Goal: Complete application form: Complete application form

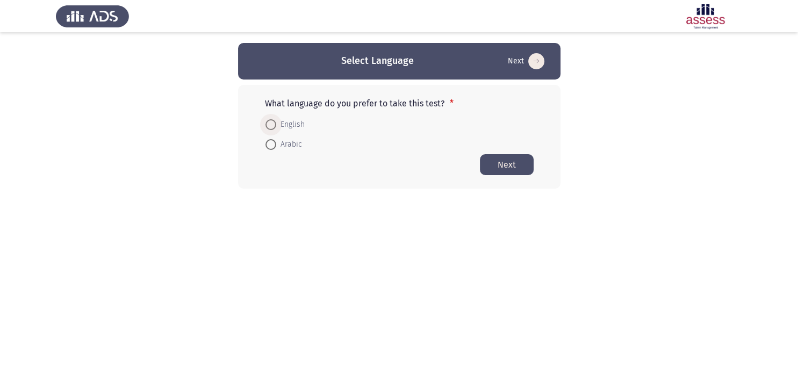
click at [274, 121] on span at bounding box center [270, 124] width 11 height 11
click at [274, 121] on input "English" at bounding box center [270, 124] width 11 height 11
radio input "true"
click at [506, 160] on button "Next" at bounding box center [507, 164] width 54 height 21
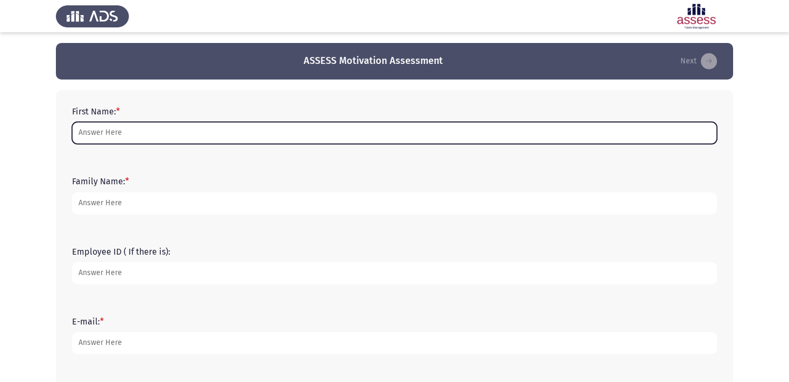
click at [302, 131] on input "First Name: *" at bounding box center [394, 133] width 645 height 22
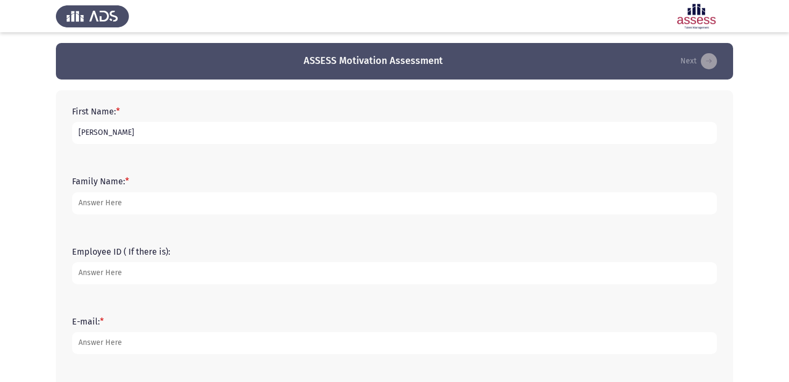
type input "[PERSON_NAME]"
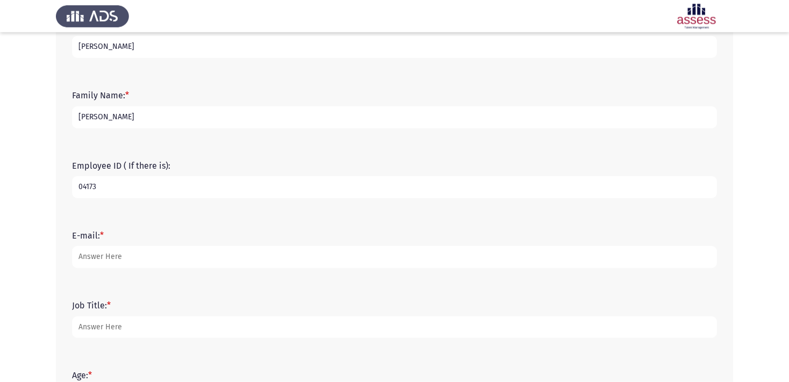
scroll to position [113, 0]
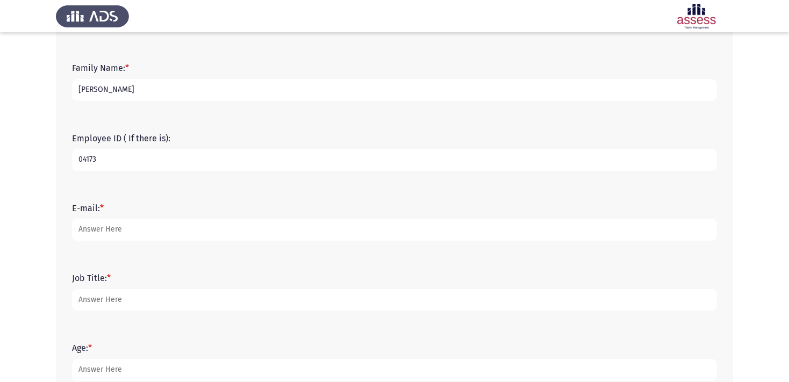
type input "04173"
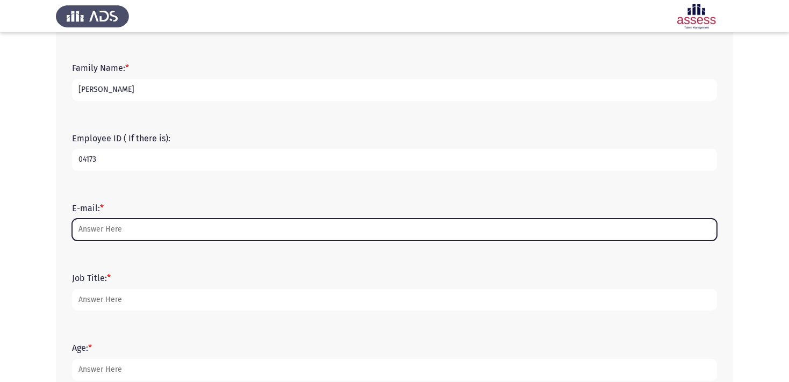
click at [255, 233] on input "E-mail: *" at bounding box center [394, 230] width 645 height 22
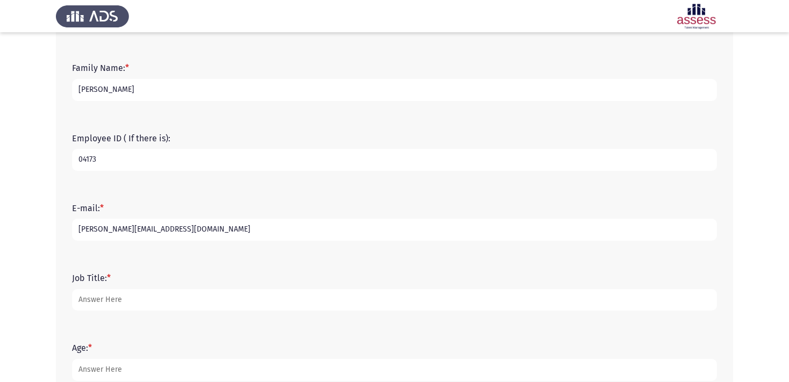
type input "[PERSON_NAME][EMAIL_ADDRESS][DOMAIN_NAME]"
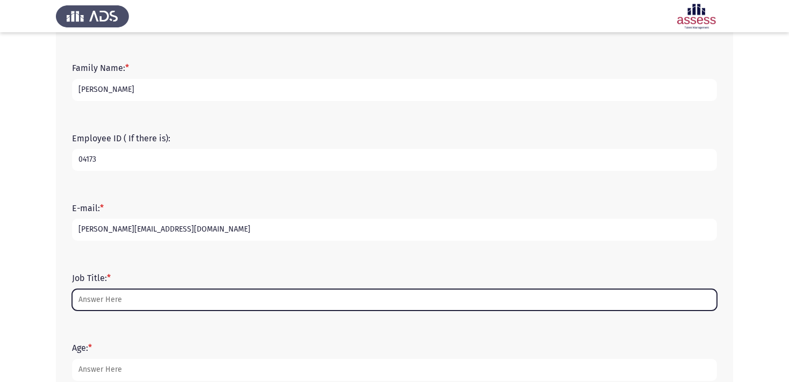
click at [185, 304] on input "Job Title: *" at bounding box center [394, 300] width 645 height 22
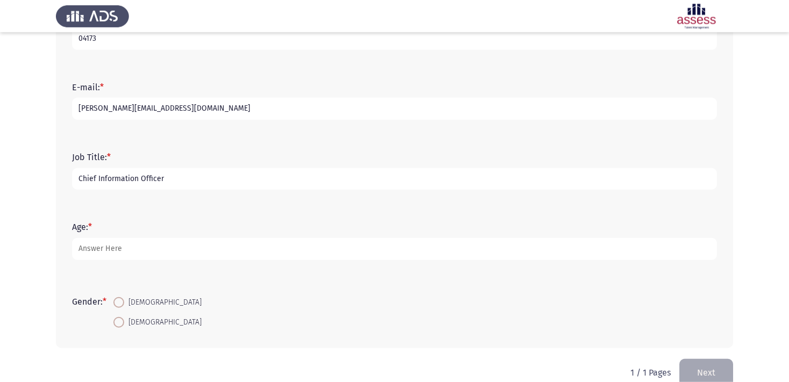
scroll to position [254, 0]
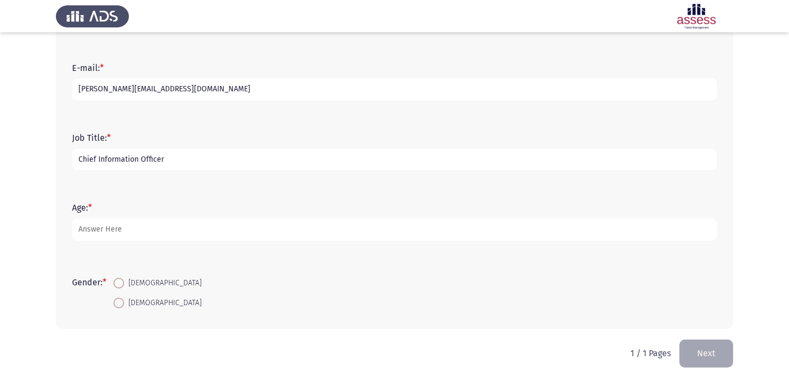
type input "Chief Information Officer"
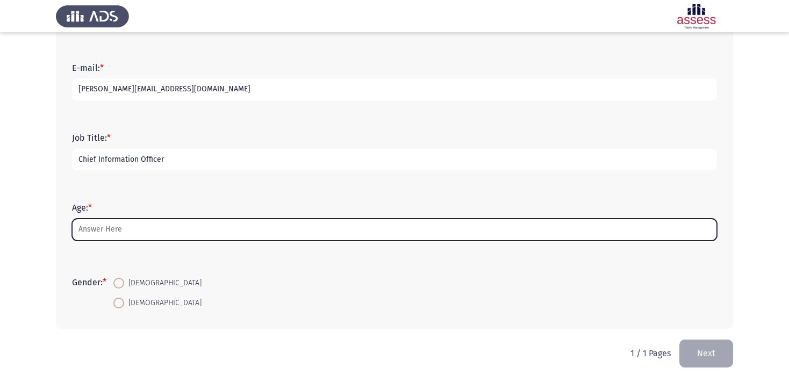
click at [186, 225] on input "Age: *" at bounding box center [394, 230] width 645 height 22
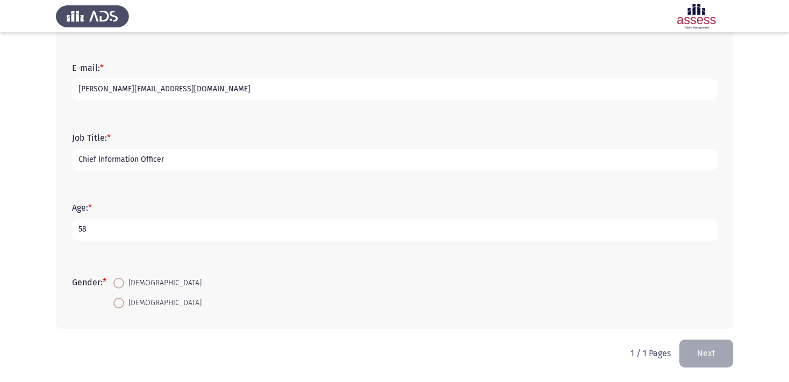
type input "58"
click at [124, 283] on span at bounding box center [118, 283] width 11 height 11
click at [124, 283] on input "[DEMOGRAPHIC_DATA]" at bounding box center [118, 283] width 11 height 11
radio input "true"
click at [706, 354] on button "Next" at bounding box center [706, 353] width 54 height 27
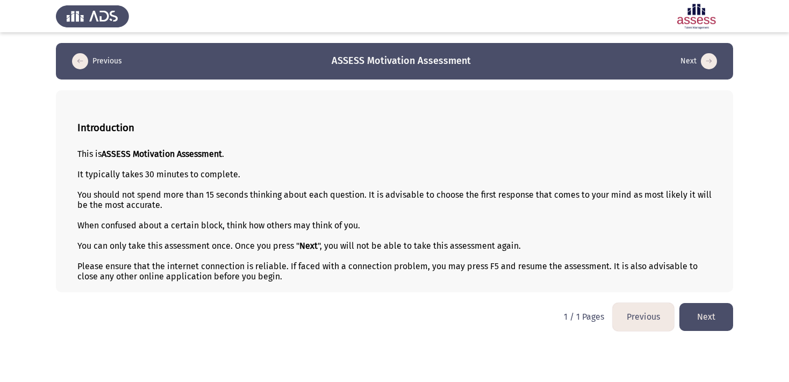
scroll to position [0, 0]
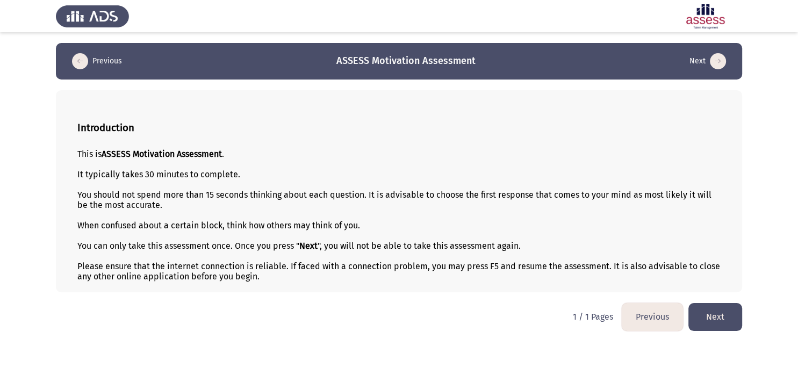
click at [722, 320] on button "Next" at bounding box center [715, 316] width 54 height 27
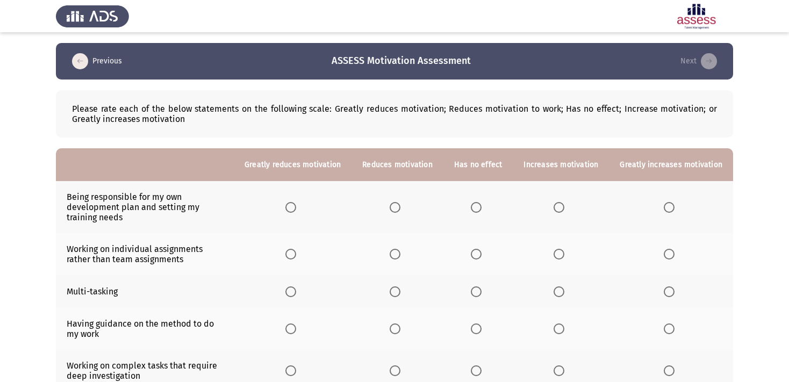
scroll to position [170, 0]
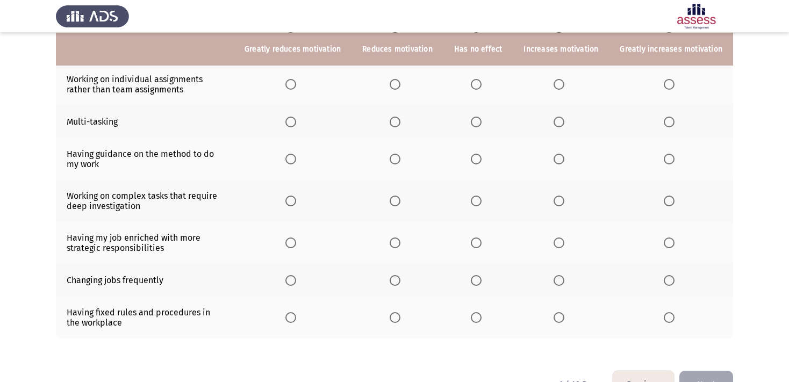
drag, startPoint x: 69, startPoint y: 78, endPoint x: 152, endPoint y: 90, distance: 83.5
click at [152, 90] on td "Working on individual assignments rather than team assignments" at bounding box center [145, 84] width 178 height 42
click at [285, 85] on span "Select an option" at bounding box center [290, 84] width 11 height 11
click at [285, 85] on input "Select an option" at bounding box center [290, 84] width 11 height 11
click at [668, 125] on span "Select an option" at bounding box center [669, 122] width 11 height 11
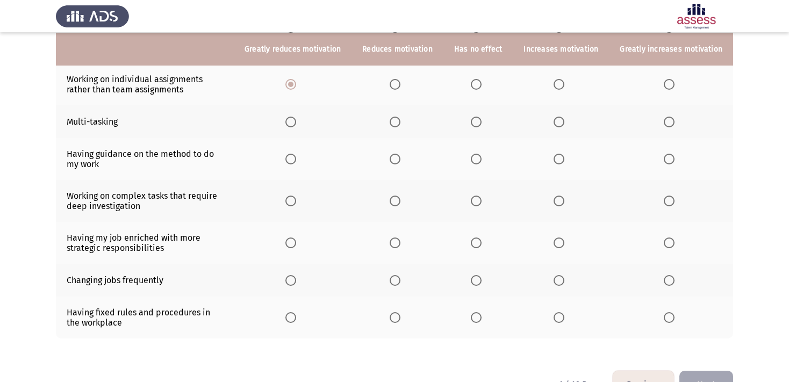
click at [668, 125] on input "Select an option" at bounding box center [669, 122] width 11 height 11
click at [472, 160] on span "Select an option" at bounding box center [476, 159] width 11 height 11
click at [472, 160] on input "Select an option" at bounding box center [476, 159] width 11 height 11
click at [666, 203] on span "Select an option" at bounding box center [669, 201] width 11 height 11
click at [666, 203] on input "Select an option" at bounding box center [669, 201] width 11 height 11
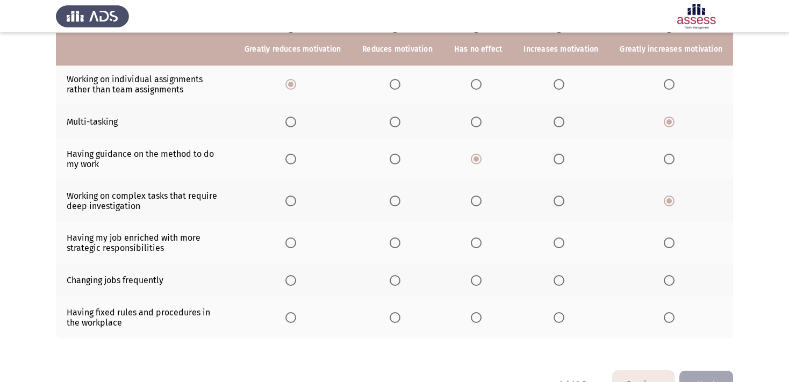
click at [666, 243] on span "Select an option" at bounding box center [669, 243] width 11 height 11
click at [666, 243] on input "Select an option" at bounding box center [669, 243] width 11 height 11
click at [285, 283] on span "Select an option" at bounding box center [290, 280] width 11 height 11
click at [285, 283] on input "Select an option" at bounding box center [290, 280] width 11 height 11
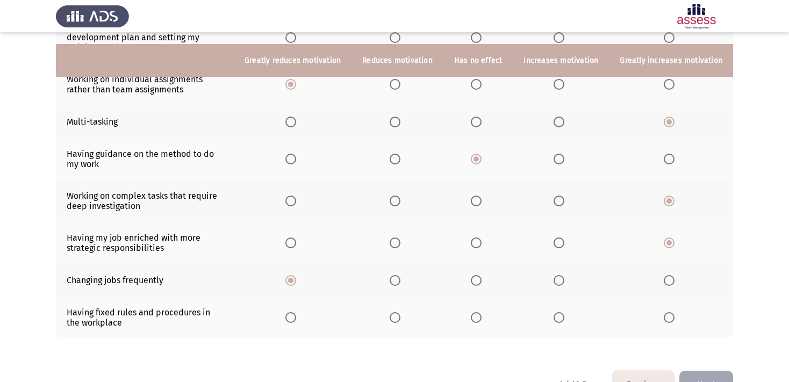
scroll to position [203, 0]
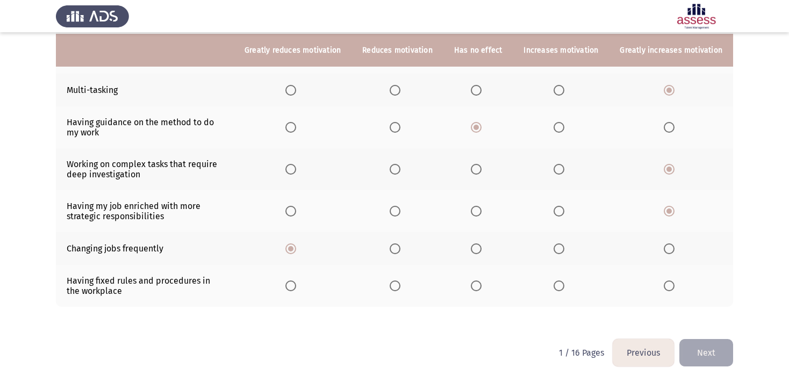
click at [554, 285] on span "Select an option" at bounding box center [559, 286] width 11 height 11
click at [554, 285] on input "Select an option" at bounding box center [559, 286] width 11 height 11
click at [739, 158] on app-assessment-container "Previous ASSESS Motivation Assessment Next Please rate each of the below statem…" at bounding box center [394, 90] width 789 height 498
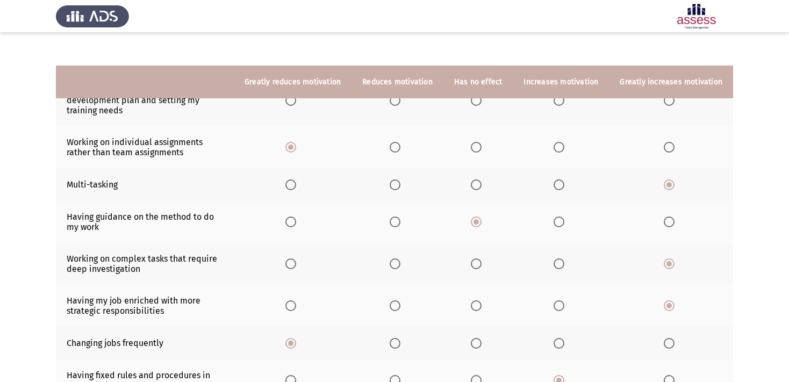
scroll to position [89, 0]
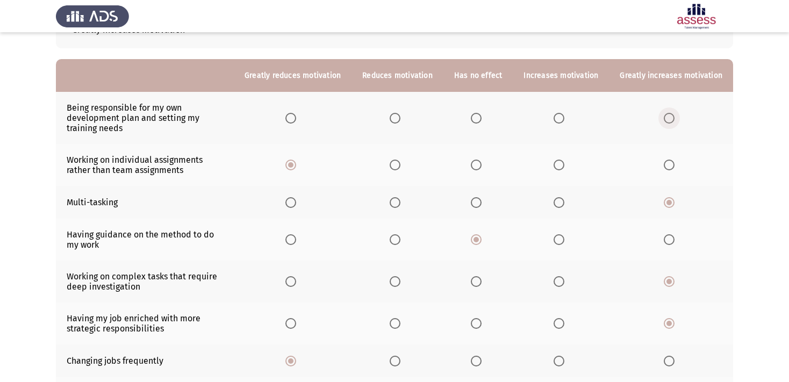
click at [670, 118] on span "Select an option" at bounding box center [669, 118] width 11 height 11
click at [670, 118] on input "Select an option" at bounding box center [669, 118] width 11 height 11
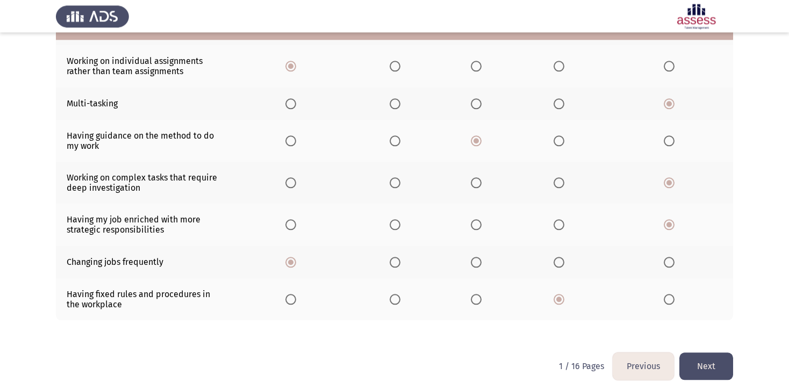
scroll to position [203, 0]
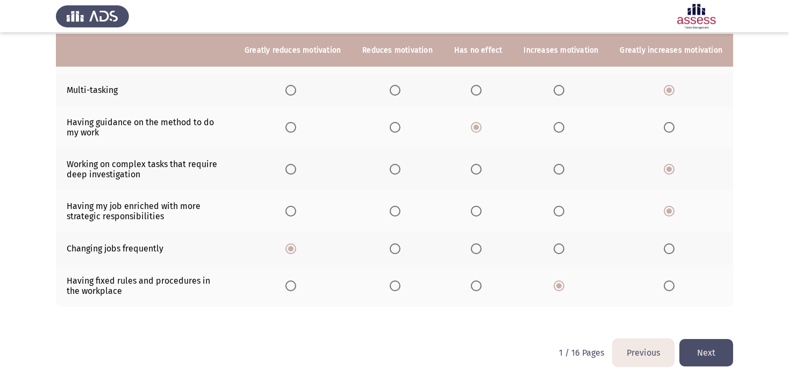
click at [708, 350] on button "Next" at bounding box center [706, 352] width 54 height 27
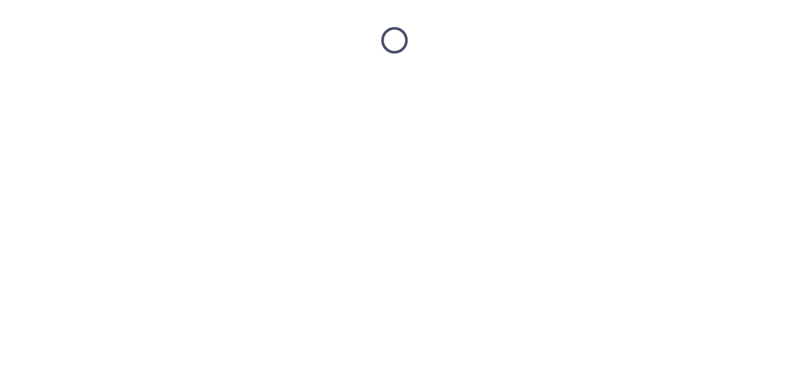
scroll to position [0, 0]
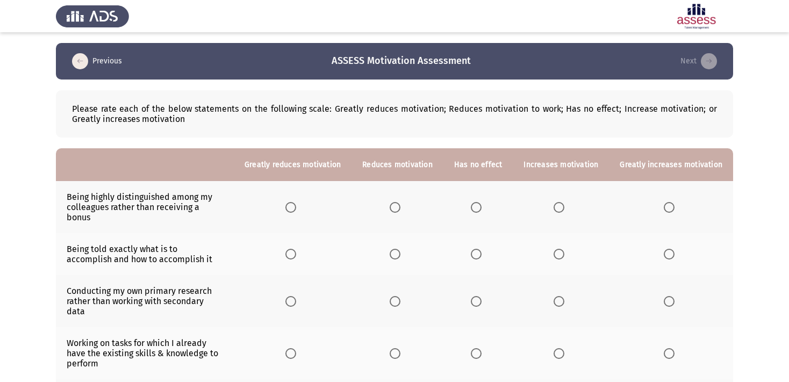
click at [38, 241] on app-assessment-container "Previous ASSESS Motivation Assessment Next Please rate each of the below statem…" at bounding box center [394, 316] width 789 height 547
click at [556, 207] on span "Select an option" at bounding box center [559, 207] width 11 height 11
click at [556, 207] on input "Select an option" at bounding box center [559, 207] width 11 height 11
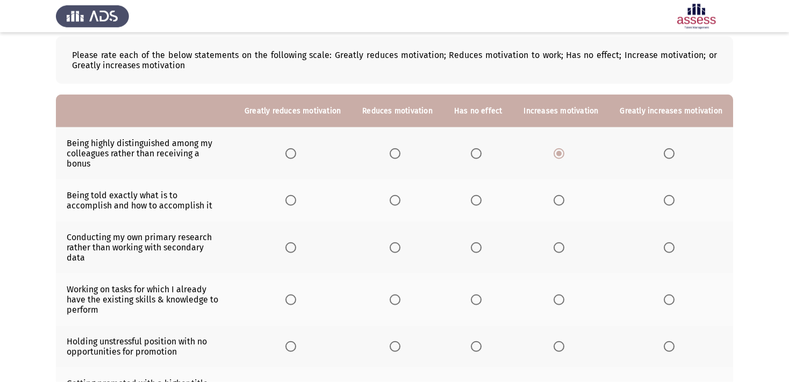
scroll to position [56, 0]
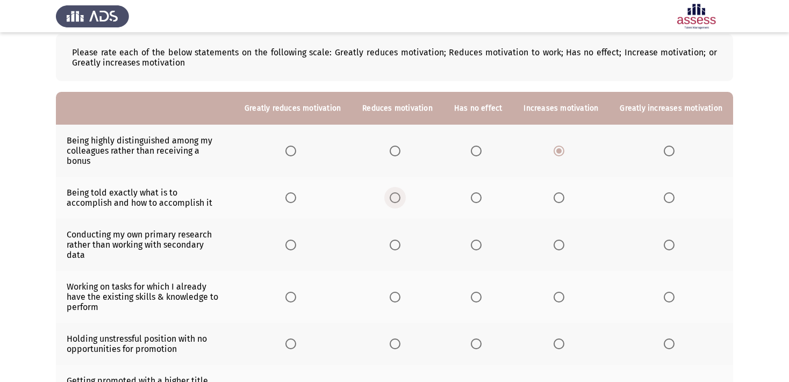
click at [390, 203] on span "Select an option" at bounding box center [395, 197] width 11 height 11
click at [390, 203] on input "Select an option" at bounding box center [395, 197] width 11 height 11
click at [390, 250] on span "Select an option" at bounding box center [395, 245] width 11 height 11
click at [390, 250] on input "Select an option" at bounding box center [395, 245] width 11 height 11
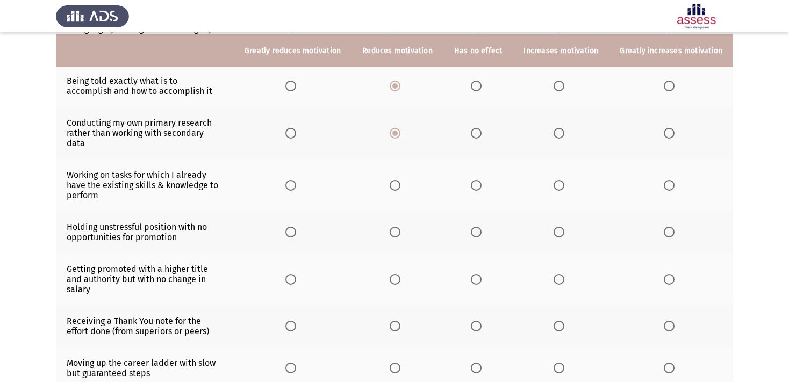
scroll to position [170, 0]
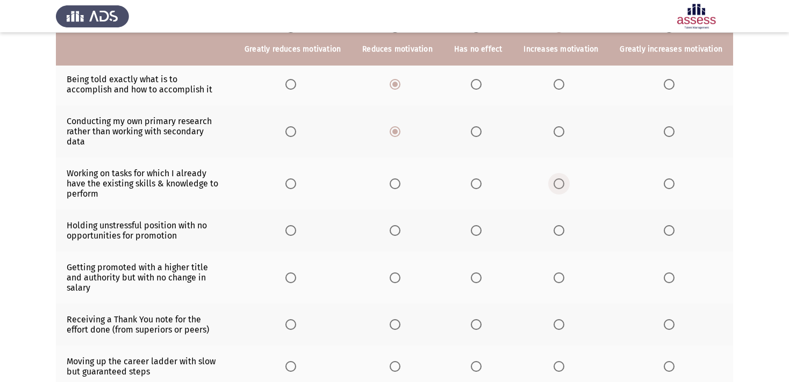
click at [554, 189] on span "Select an option" at bounding box center [559, 183] width 11 height 11
click at [554, 189] on input "Select an option" at bounding box center [559, 183] width 11 height 11
click at [285, 236] on span "Select an option" at bounding box center [290, 230] width 11 height 11
click at [285, 236] on input "Select an option" at bounding box center [290, 230] width 11 height 11
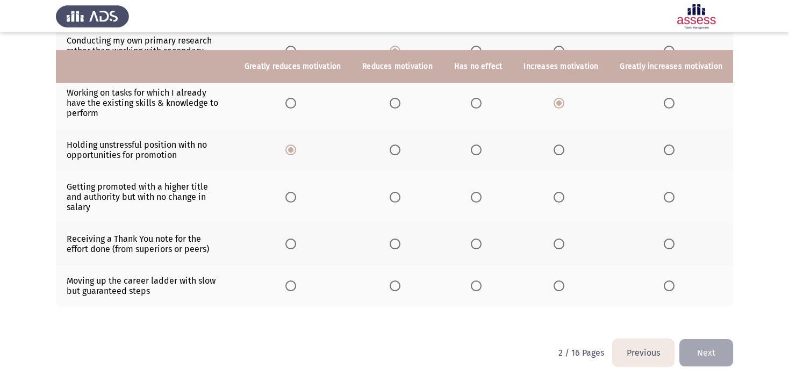
scroll to position [273, 0]
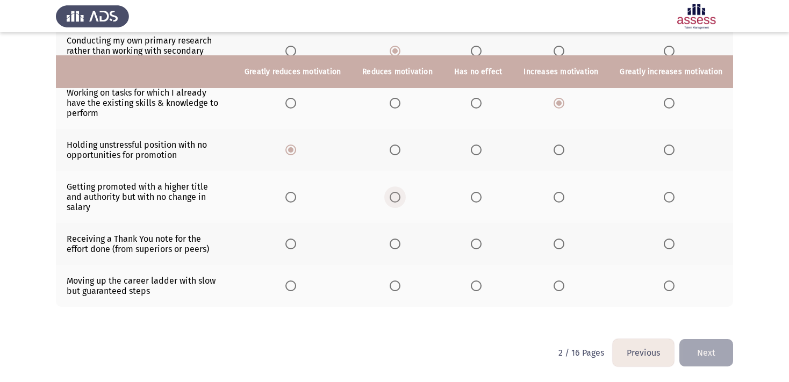
click at [390, 192] on span "Select an option" at bounding box center [395, 197] width 11 height 11
click at [390, 192] on input "Select an option" at bounding box center [395, 197] width 11 height 11
click at [669, 239] on span "Select an option" at bounding box center [669, 244] width 11 height 11
click at [669, 239] on input "Select an option" at bounding box center [669, 244] width 11 height 11
click at [666, 285] on span "Select an option" at bounding box center [669, 286] width 11 height 11
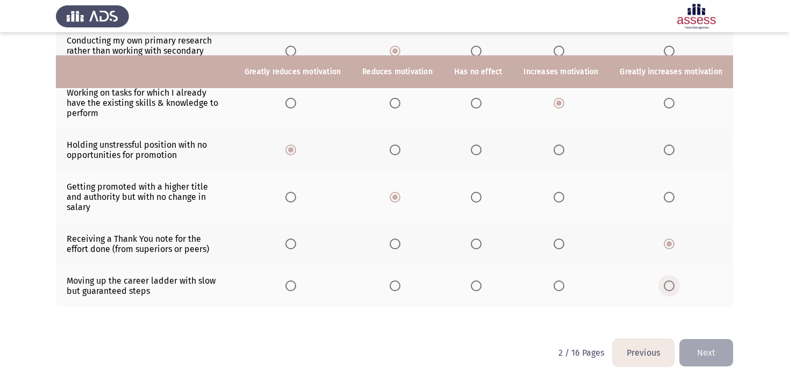
click at [666, 285] on input "Select an option" at bounding box center [669, 286] width 11 height 11
click at [699, 354] on button "Next" at bounding box center [706, 352] width 54 height 27
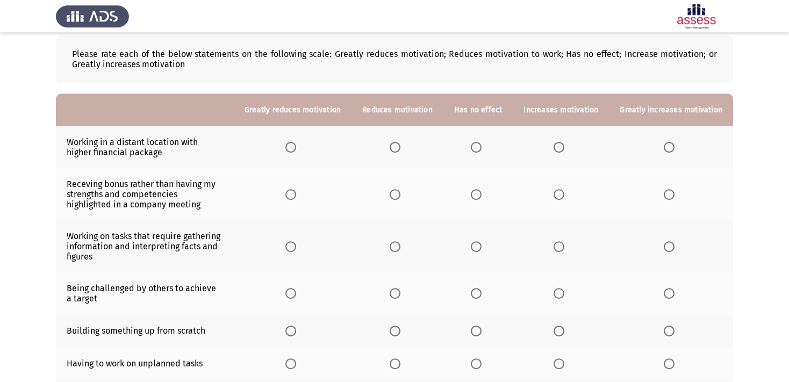
scroll to position [56, 0]
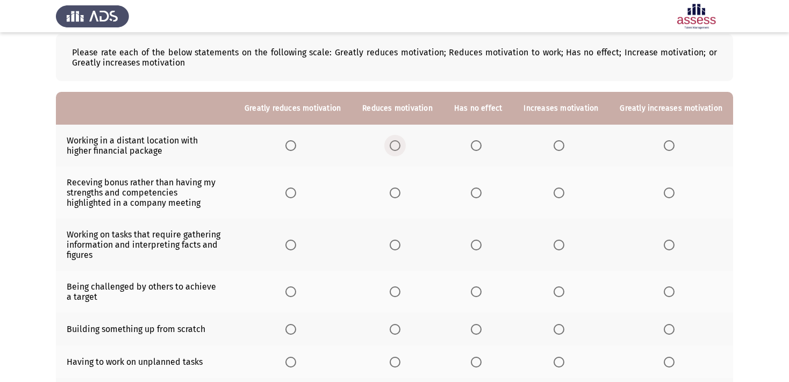
click at [390, 146] on span "Select an option" at bounding box center [395, 145] width 11 height 11
click at [390, 146] on input "Select an option" at bounding box center [395, 145] width 11 height 11
click at [285, 193] on span "Select an option" at bounding box center [290, 193] width 11 height 11
click at [285, 193] on input "Select an option" at bounding box center [290, 193] width 11 height 11
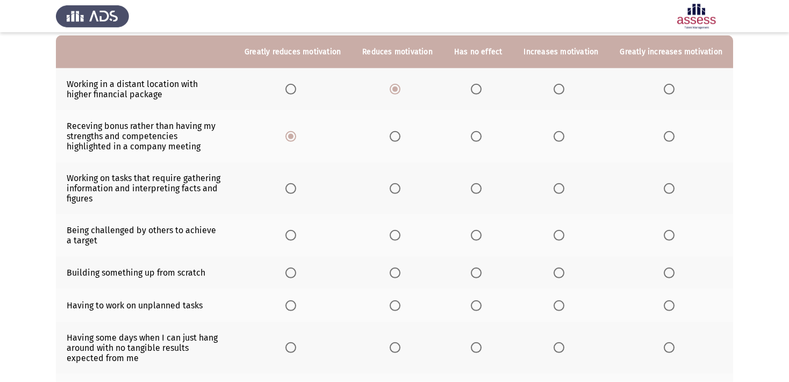
scroll to position [113, 0]
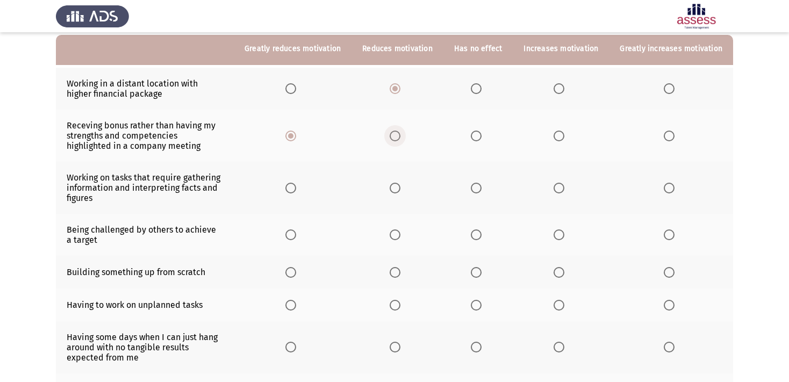
click at [390, 136] on span "Select an option" at bounding box center [395, 136] width 11 height 11
click at [390, 136] on input "Select an option" at bounding box center [395, 136] width 11 height 11
click at [554, 189] on span "Select an option" at bounding box center [559, 188] width 11 height 11
click at [554, 189] on input "Select an option" at bounding box center [559, 188] width 11 height 11
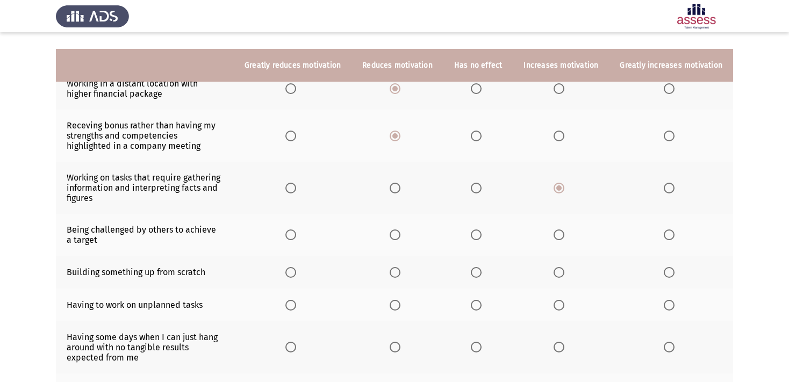
scroll to position [170, 0]
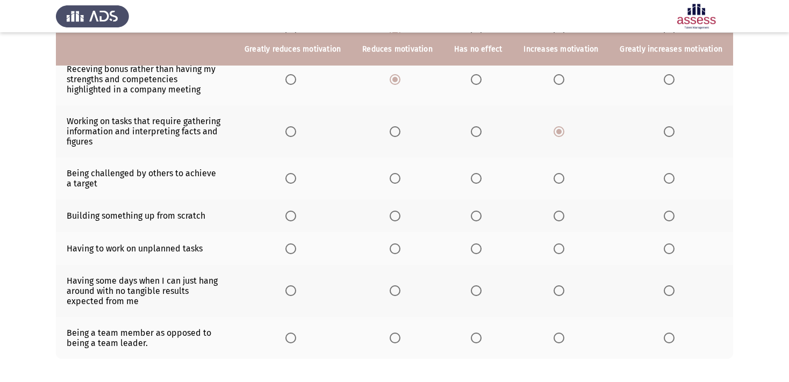
click at [554, 179] on span "Select an option" at bounding box center [559, 178] width 11 height 11
click at [554, 179] on input "Select an option" at bounding box center [559, 178] width 11 height 11
click at [666, 216] on span "Select an option" at bounding box center [669, 216] width 11 height 11
click at [666, 216] on input "Select an option" at bounding box center [669, 216] width 11 height 11
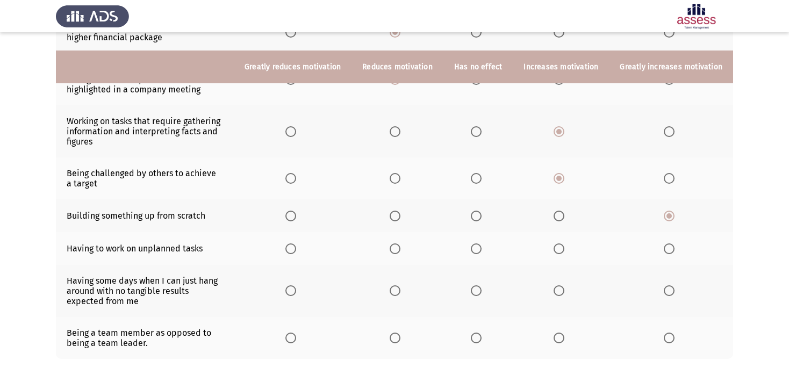
scroll to position [224, 0]
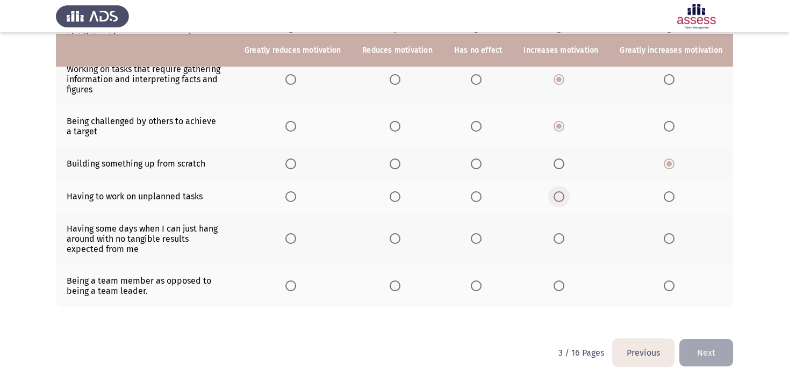
click at [556, 197] on span "Select an option" at bounding box center [559, 196] width 11 height 11
click at [556, 197] on input "Select an option" at bounding box center [559, 196] width 11 height 11
click at [390, 240] on span "Select an option" at bounding box center [395, 238] width 11 height 11
click at [390, 240] on input "Select an option" at bounding box center [395, 238] width 11 height 11
click at [390, 285] on span "Select an option" at bounding box center [395, 286] width 11 height 11
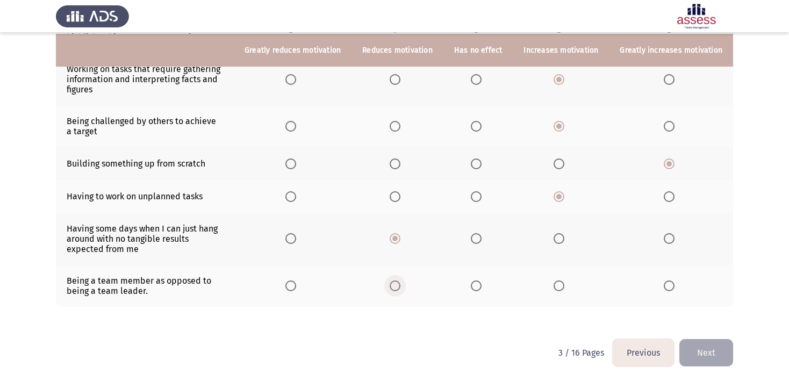
click at [390, 285] on input "Select an option" at bounding box center [395, 286] width 11 height 11
click at [702, 347] on button "Next" at bounding box center [706, 352] width 54 height 27
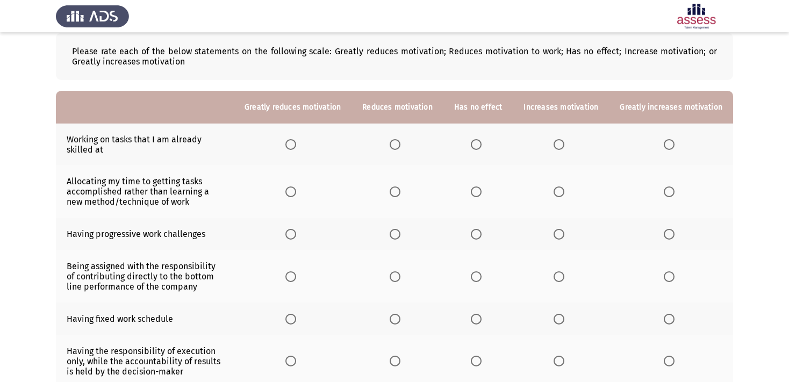
scroll to position [56, 0]
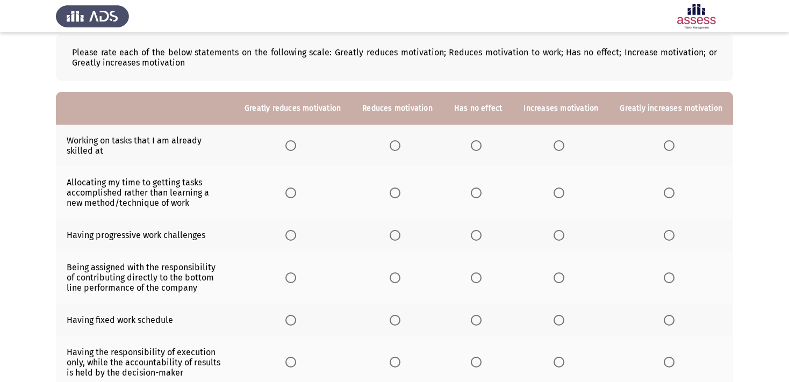
click at [667, 146] on span "Select an option" at bounding box center [669, 145] width 11 height 11
click at [667, 146] on input "Select an option" at bounding box center [669, 145] width 11 height 11
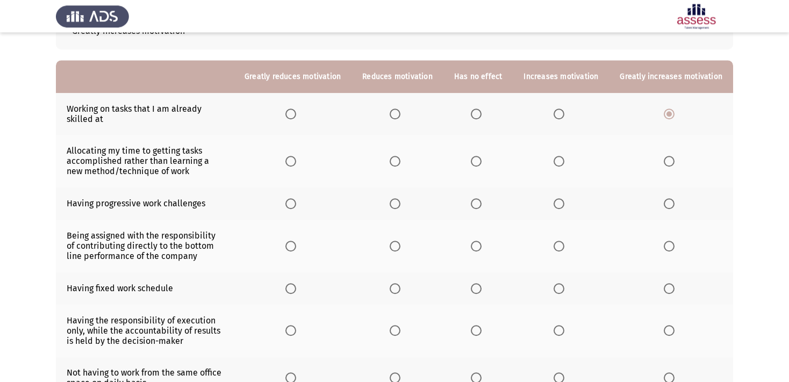
scroll to position [113, 0]
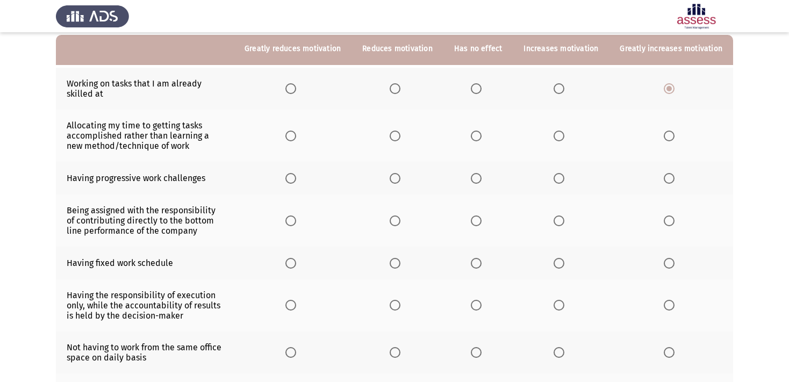
click at [471, 138] on span "Select an option" at bounding box center [476, 136] width 11 height 11
click at [471, 138] on input "Select an option" at bounding box center [476, 136] width 11 height 11
click at [554, 179] on span "Select an option" at bounding box center [559, 178] width 11 height 11
click at [554, 179] on input "Select an option" at bounding box center [559, 178] width 11 height 11
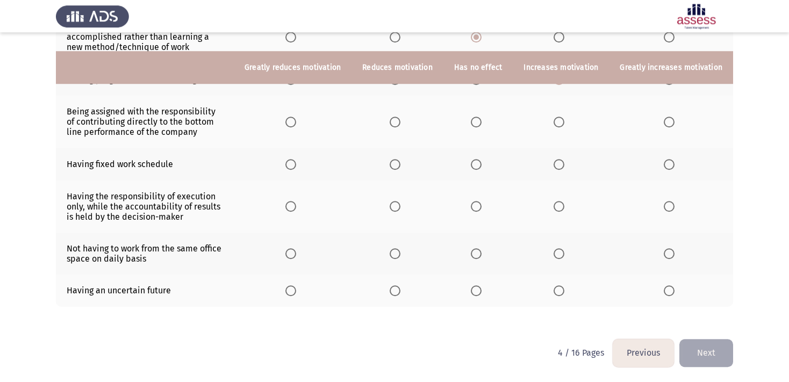
scroll to position [234, 0]
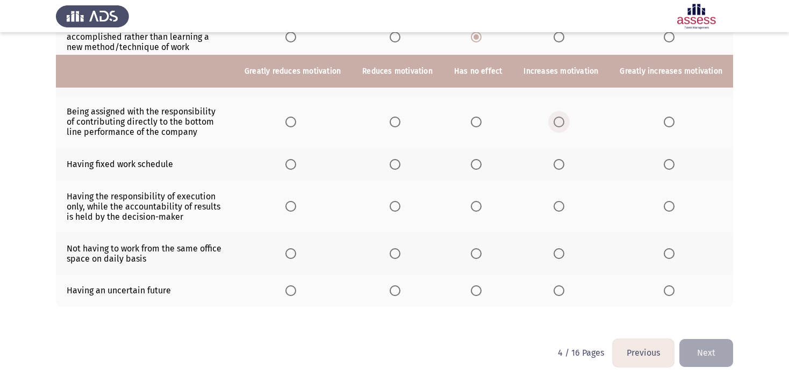
click at [555, 117] on span "Select an option" at bounding box center [559, 122] width 11 height 11
click at [555, 117] on input "Select an option" at bounding box center [559, 122] width 11 height 11
click at [471, 159] on span "Select an option" at bounding box center [476, 164] width 11 height 11
click at [471, 159] on input "Select an option" at bounding box center [476, 164] width 11 height 11
click at [390, 201] on span "Select an option" at bounding box center [395, 206] width 11 height 11
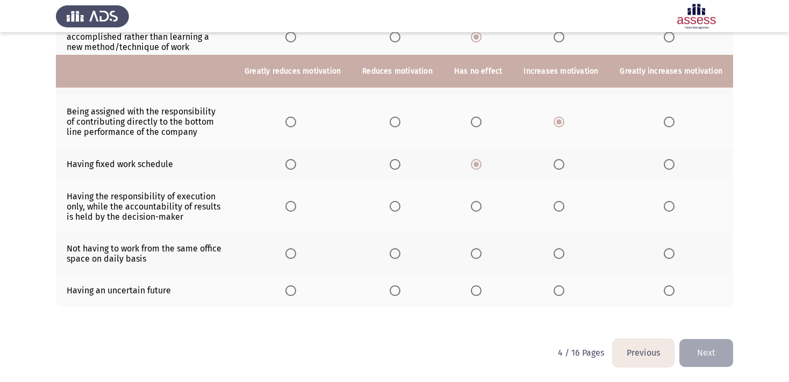
click at [390, 201] on input "Select an option" at bounding box center [395, 206] width 11 height 11
click at [471, 255] on span "Select an option" at bounding box center [476, 253] width 11 height 11
click at [471, 255] on input "Select an option" at bounding box center [476, 253] width 11 height 11
click at [556, 291] on span "Select an option" at bounding box center [559, 290] width 11 height 11
click at [556, 291] on input "Select an option" at bounding box center [559, 290] width 11 height 11
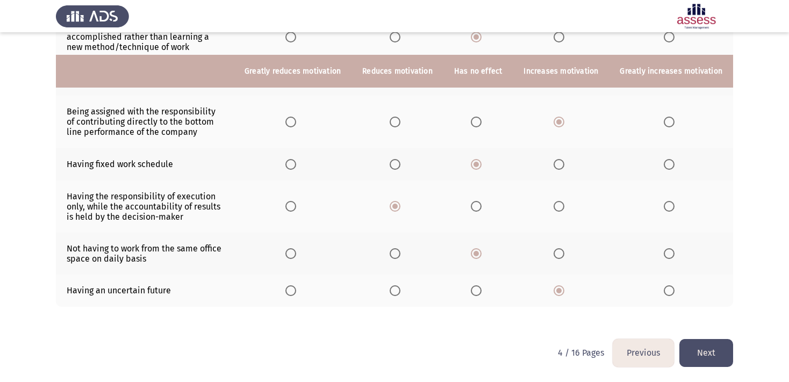
click at [721, 354] on button "Next" at bounding box center [706, 352] width 54 height 27
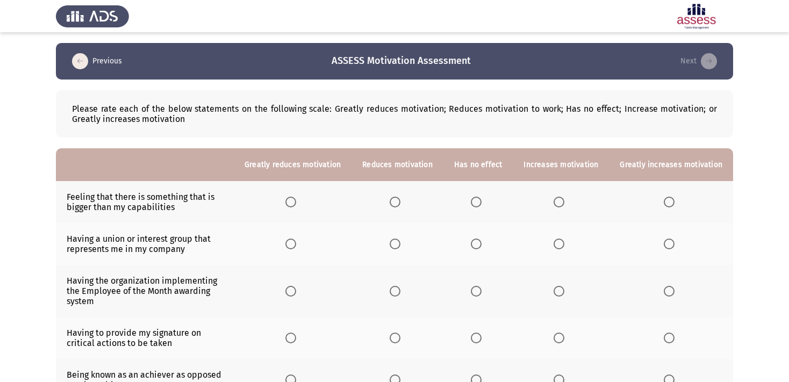
click at [554, 203] on span "Select an option" at bounding box center [559, 202] width 11 height 11
click at [554, 203] on input "Select an option" at bounding box center [559, 202] width 11 height 11
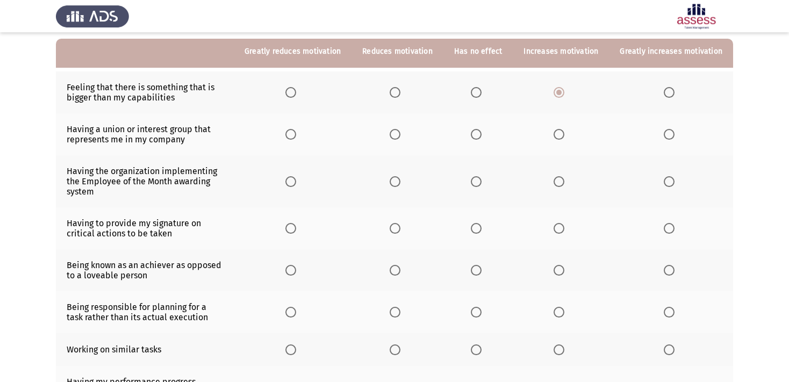
scroll to position [113, 0]
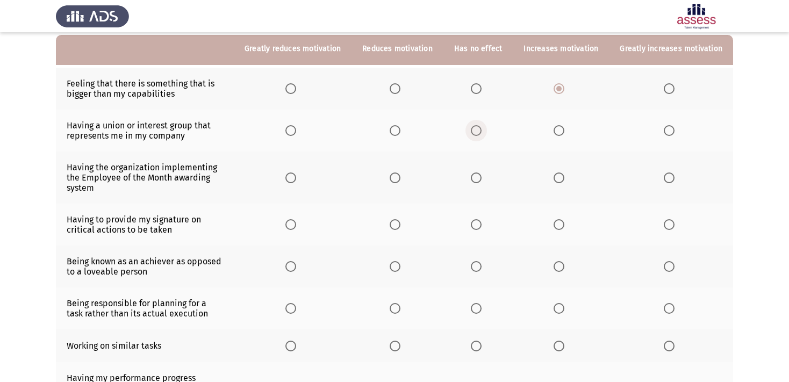
click at [472, 132] on span "Select an option" at bounding box center [476, 130] width 11 height 11
click at [472, 132] on input "Select an option" at bounding box center [476, 130] width 11 height 11
click at [667, 181] on span "Select an option" at bounding box center [669, 178] width 11 height 11
click at [667, 181] on input "Select an option" at bounding box center [669, 178] width 11 height 11
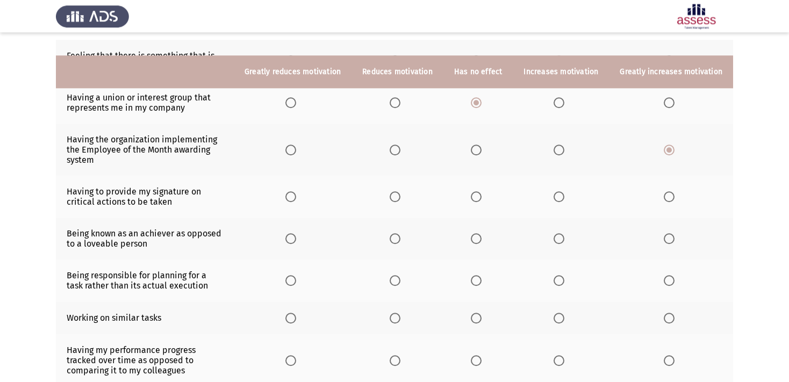
scroll to position [170, 0]
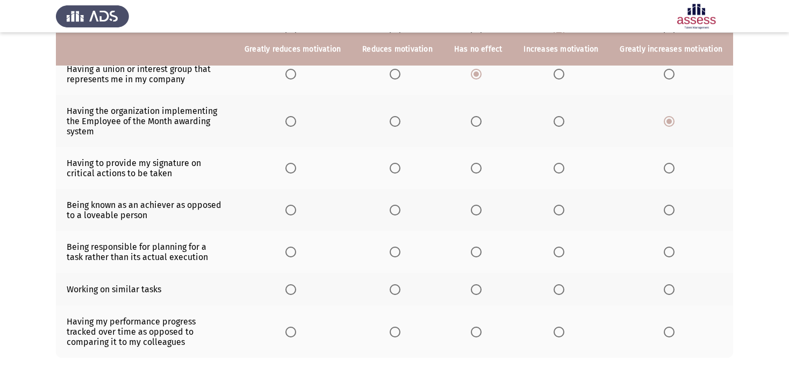
click at [667, 169] on span "Select an option" at bounding box center [669, 168] width 11 height 11
click at [667, 169] on input "Select an option" at bounding box center [669, 168] width 11 height 11
click at [669, 212] on span "Select an option" at bounding box center [669, 210] width 11 height 11
click at [669, 212] on input "Select an option" at bounding box center [669, 210] width 11 height 11
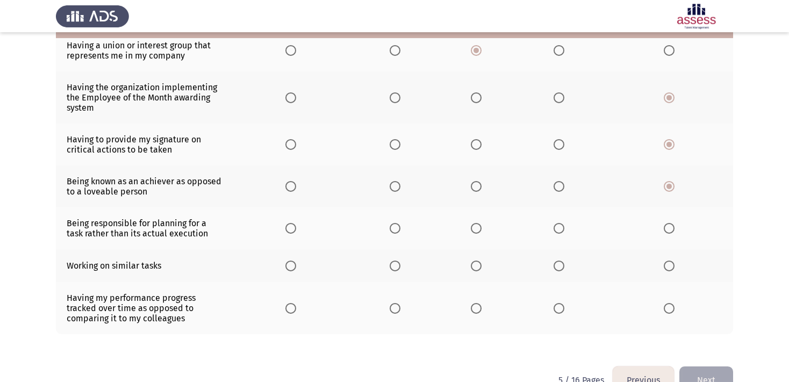
scroll to position [166, 0]
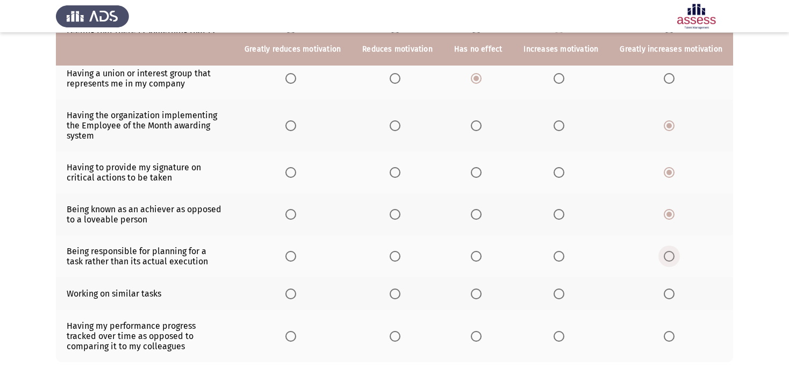
click at [670, 257] on span "Select an option" at bounding box center [669, 256] width 11 height 11
click at [670, 257] on input "Select an option" at bounding box center [669, 256] width 11 height 11
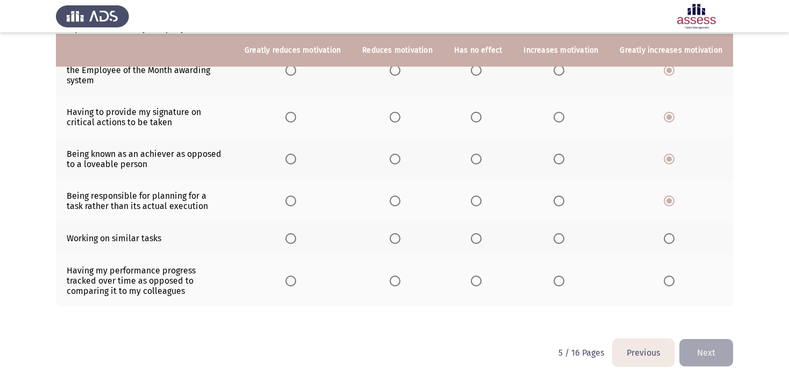
click at [390, 238] on span "Select an option" at bounding box center [395, 238] width 11 height 11
click at [390, 238] on input "Select an option" at bounding box center [395, 238] width 11 height 11
click at [554, 281] on span "Select an option" at bounding box center [559, 281] width 11 height 11
click at [554, 281] on input "Select an option" at bounding box center [559, 281] width 11 height 11
click at [710, 354] on button "Next" at bounding box center [706, 352] width 54 height 27
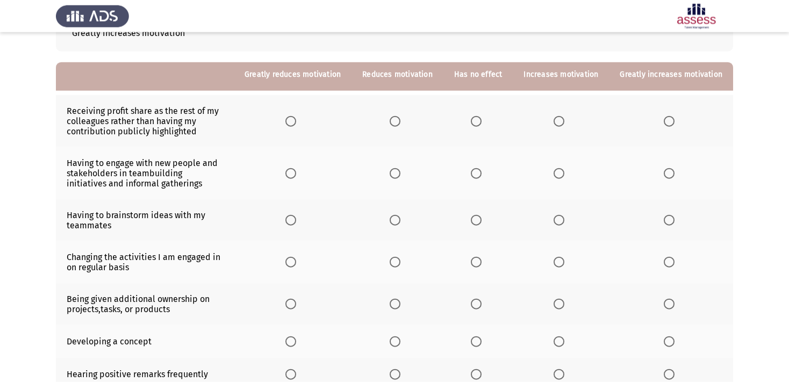
scroll to position [113, 0]
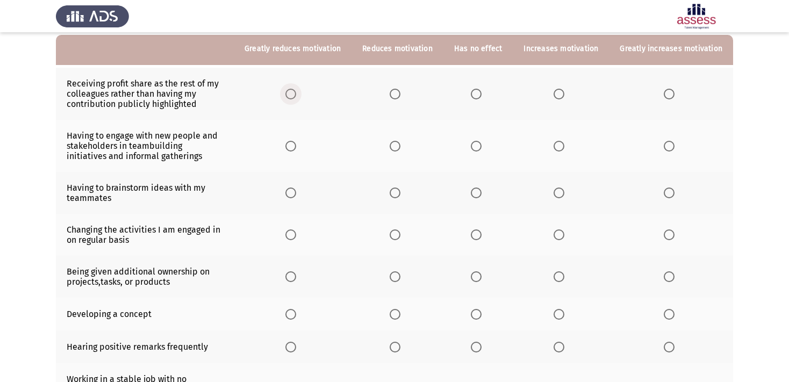
click at [285, 99] on span "Select an option" at bounding box center [290, 94] width 11 height 11
click at [285, 99] on input "Select an option" at bounding box center [290, 94] width 11 height 11
click at [554, 152] on span "Select an option" at bounding box center [559, 146] width 11 height 11
click at [554, 152] on input "Select an option" at bounding box center [559, 146] width 11 height 11
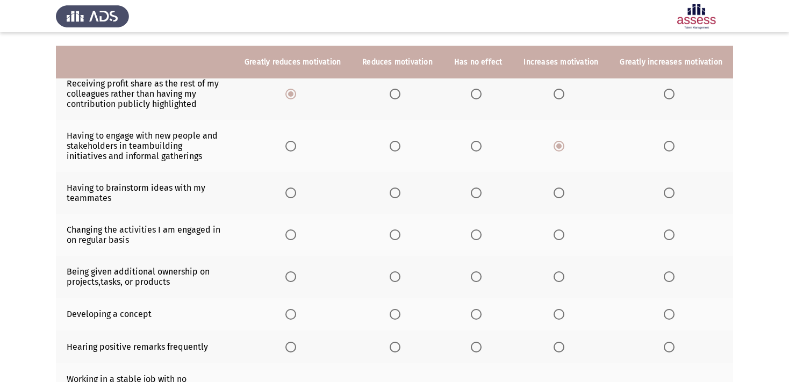
scroll to position [170, 0]
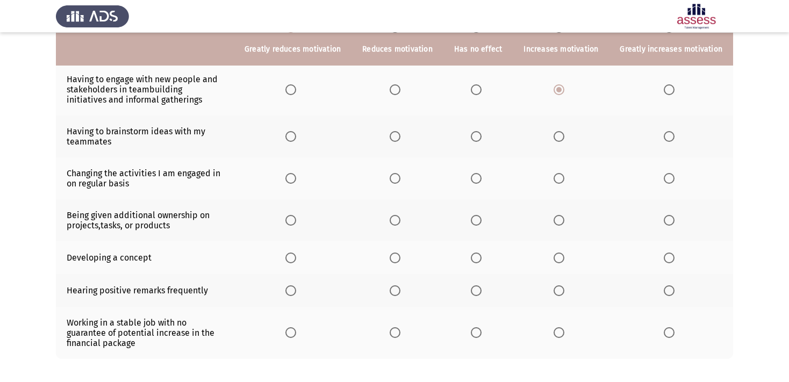
click at [665, 142] on span "Select an option" at bounding box center [669, 136] width 11 height 11
click at [665, 142] on input "Select an option" at bounding box center [669, 136] width 11 height 11
click at [554, 184] on span "Select an option" at bounding box center [559, 178] width 11 height 11
click at [554, 184] on input "Select an option" at bounding box center [559, 178] width 11 height 11
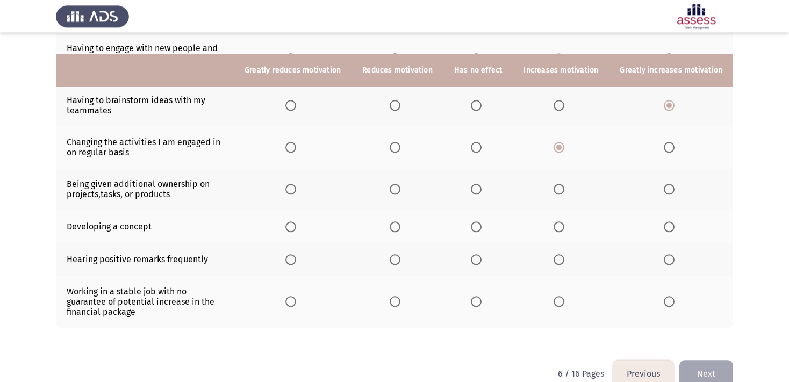
scroll to position [227, 0]
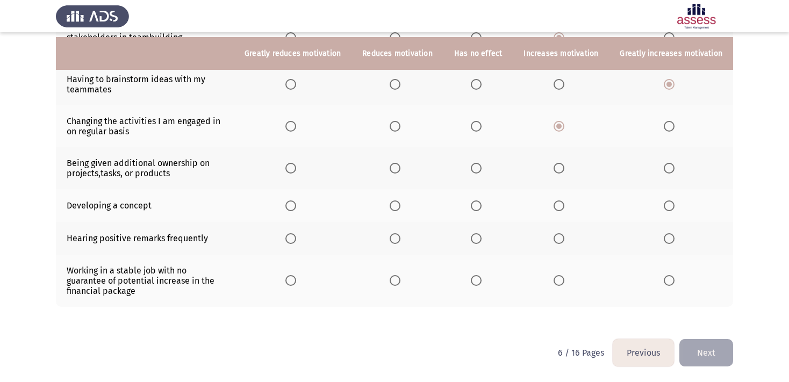
click at [670, 174] on span "Select an option" at bounding box center [669, 168] width 11 height 11
click at [670, 174] on input "Select an option" at bounding box center [669, 168] width 11 height 11
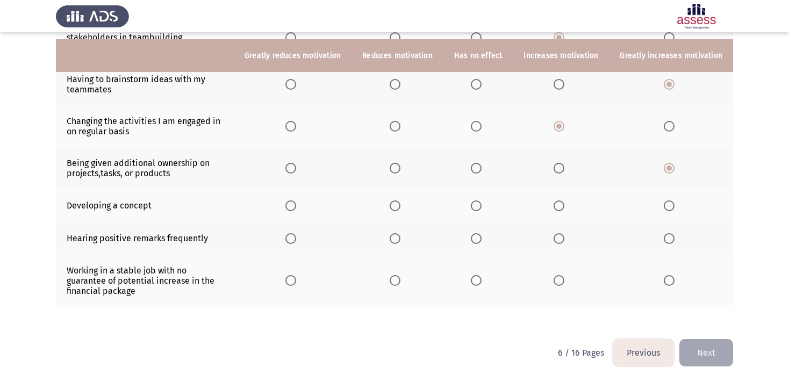
scroll to position [234, 0]
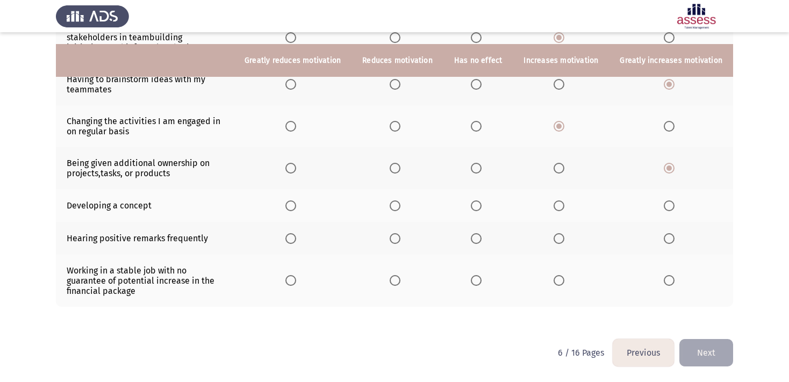
click at [667, 204] on span "Select an option" at bounding box center [669, 205] width 11 height 11
click at [667, 204] on input "Select an option" at bounding box center [669, 205] width 11 height 11
click at [665, 240] on span "Select an option" at bounding box center [669, 238] width 11 height 11
click at [665, 240] on input "Select an option" at bounding box center [669, 238] width 11 height 11
click at [285, 284] on span "Select an option" at bounding box center [290, 280] width 11 height 11
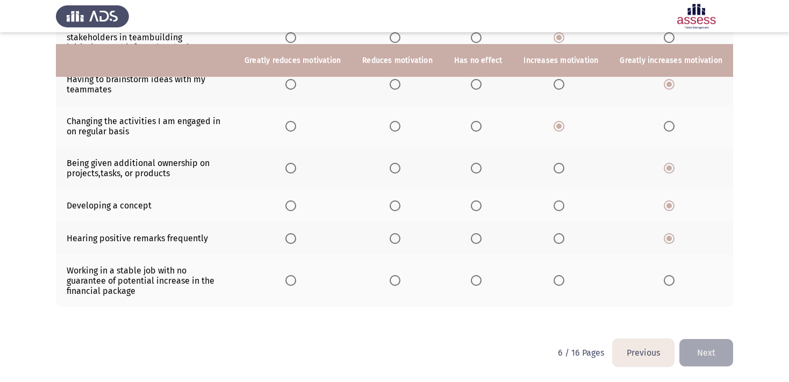
click at [285, 284] on input "Select an option" at bounding box center [290, 280] width 11 height 11
click at [709, 356] on button "Next" at bounding box center [706, 352] width 54 height 27
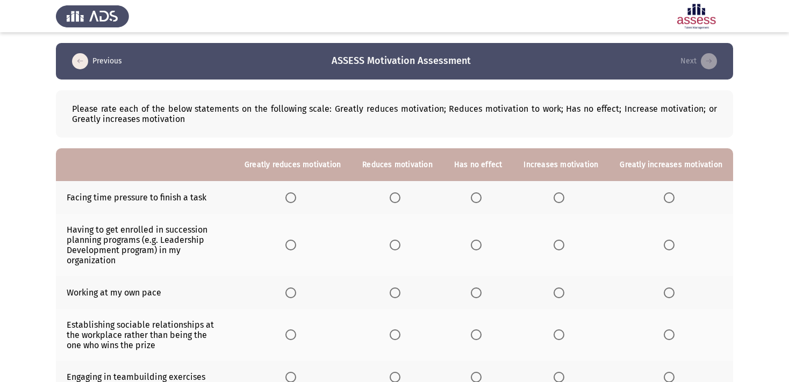
click at [556, 198] on span "Select an option" at bounding box center [559, 197] width 11 height 11
click at [556, 198] on input "Select an option" at bounding box center [559, 197] width 11 height 11
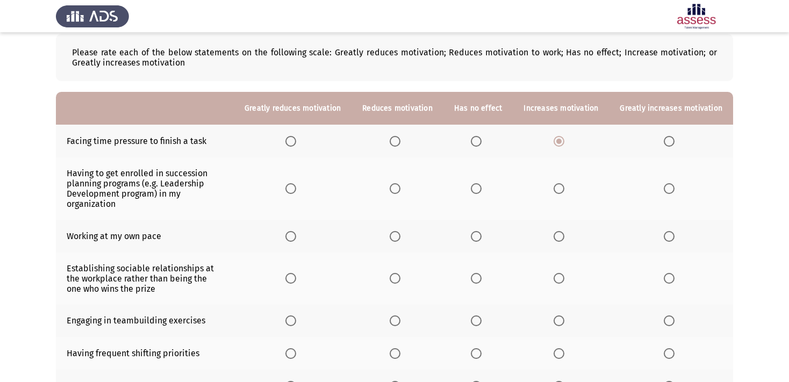
click at [556, 190] on span "Select an option" at bounding box center [559, 188] width 11 height 11
click at [556, 190] on input "Select an option" at bounding box center [559, 188] width 11 height 11
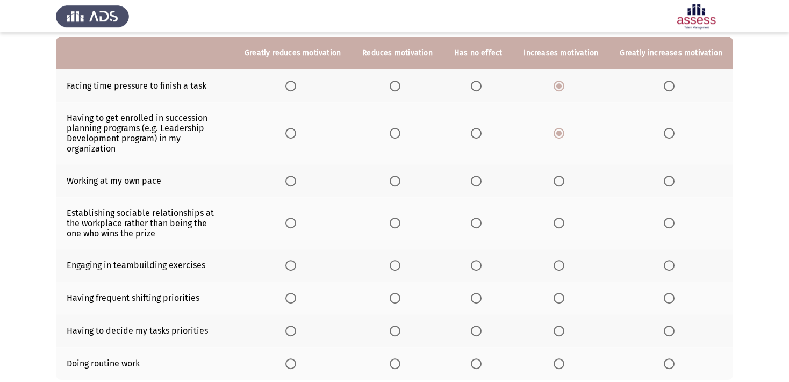
scroll to position [113, 0]
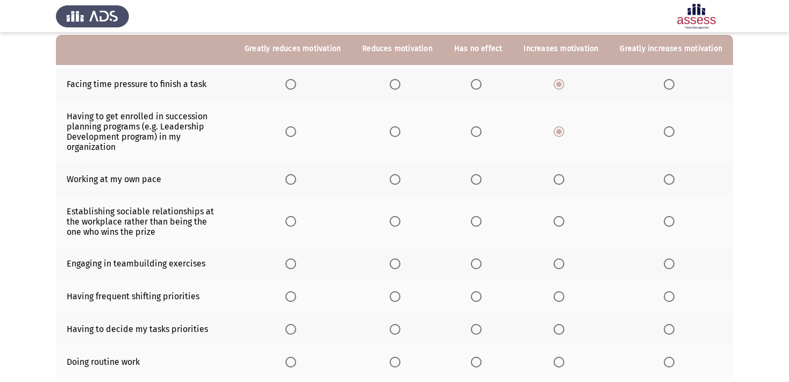
click at [554, 179] on span "Select an option" at bounding box center [559, 179] width 11 height 11
click at [554, 179] on input "Select an option" at bounding box center [559, 179] width 11 height 11
drag, startPoint x: 171, startPoint y: 232, endPoint x: 68, endPoint y: 213, distance: 104.9
click at [68, 213] on td "Establishing sociable relationships at the workplace rather than being the one …" at bounding box center [145, 222] width 178 height 52
click at [554, 224] on span "Select an option" at bounding box center [559, 221] width 11 height 11
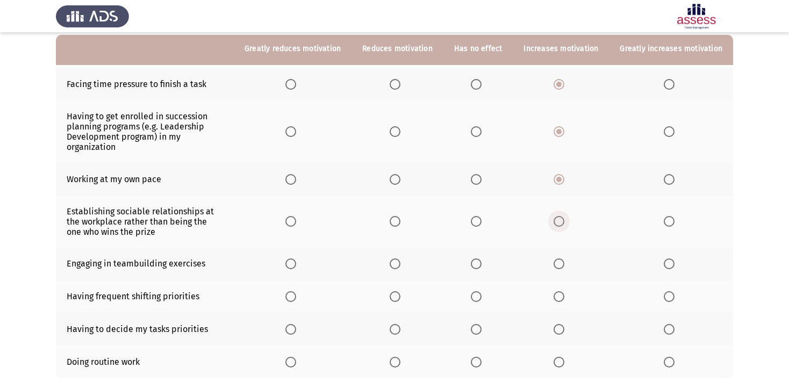
click at [554, 224] on input "Select an option" at bounding box center [559, 221] width 11 height 11
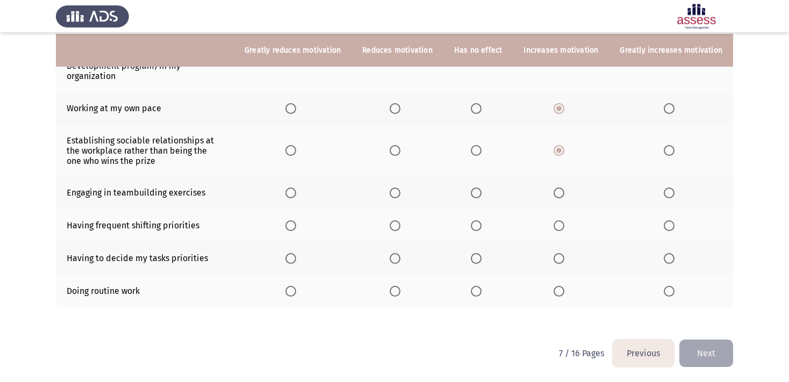
scroll to position [186, 0]
click at [666, 193] on span "Select an option" at bounding box center [669, 192] width 11 height 11
click at [666, 193] on input "Select an option" at bounding box center [669, 192] width 11 height 11
click at [554, 222] on span "Select an option" at bounding box center [559, 225] width 11 height 11
click at [554, 222] on input "Select an option" at bounding box center [559, 225] width 11 height 11
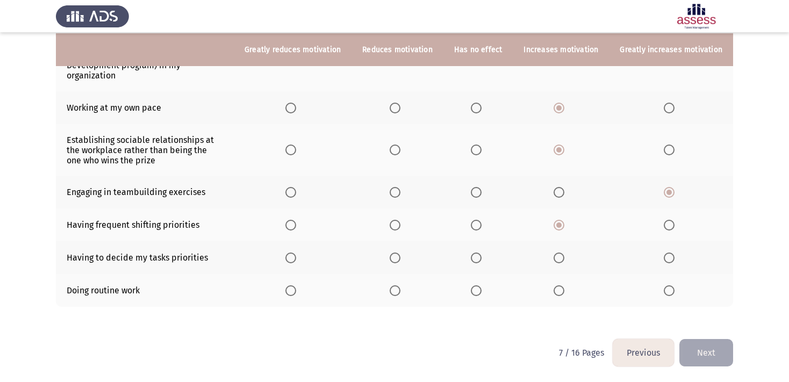
click at [666, 257] on span "Select an option" at bounding box center [669, 258] width 11 height 11
click at [666, 257] on input "Select an option" at bounding box center [669, 258] width 11 height 11
click at [471, 293] on span "Select an option" at bounding box center [476, 290] width 11 height 11
click at [471, 293] on input "Select an option" at bounding box center [476, 290] width 11 height 11
click at [702, 360] on button "Next" at bounding box center [706, 352] width 54 height 27
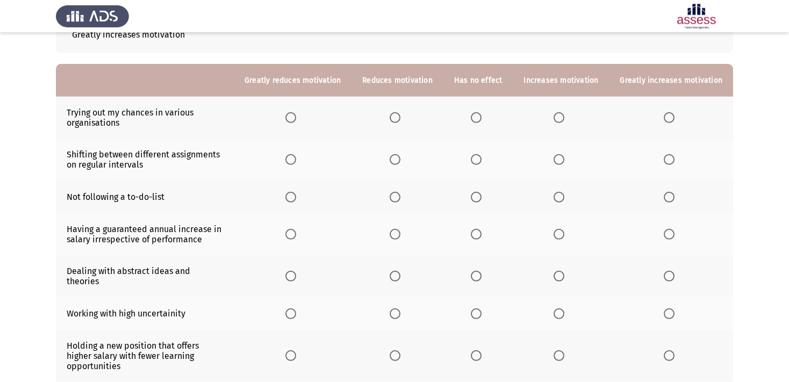
scroll to position [56, 0]
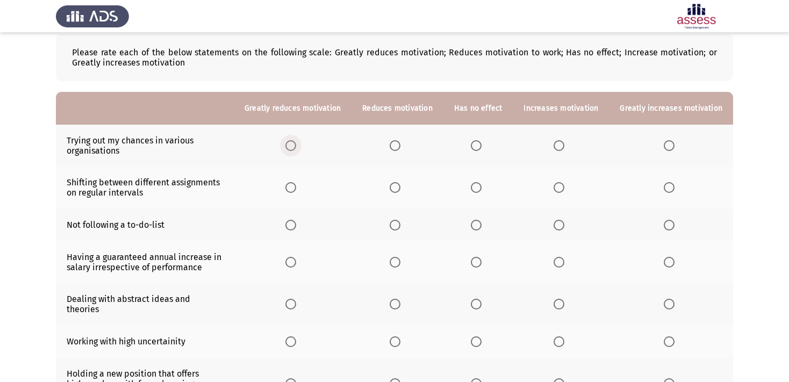
click at [285, 147] on span "Select an option" at bounding box center [290, 145] width 11 height 11
click at [285, 147] on input "Select an option" at bounding box center [290, 145] width 11 height 11
click at [390, 227] on span "Select an option" at bounding box center [395, 225] width 11 height 11
click at [390, 227] on input "Select an option" at bounding box center [395, 225] width 11 height 11
click at [554, 190] on span "Select an option" at bounding box center [559, 187] width 11 height 11
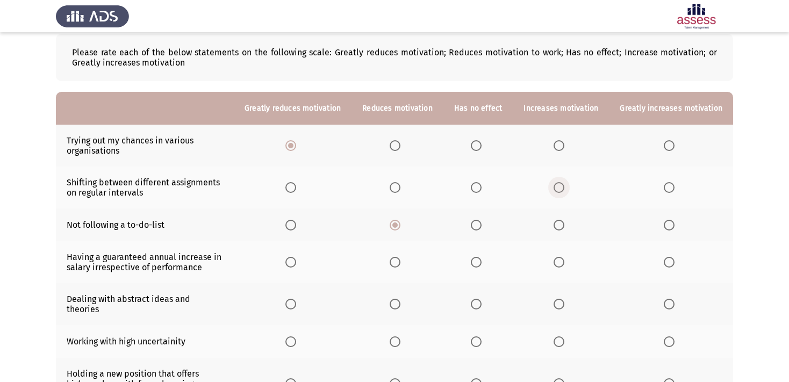
click at [554, 190] on input "Select an option" at bounding box center [559, 187] width 11 height 11
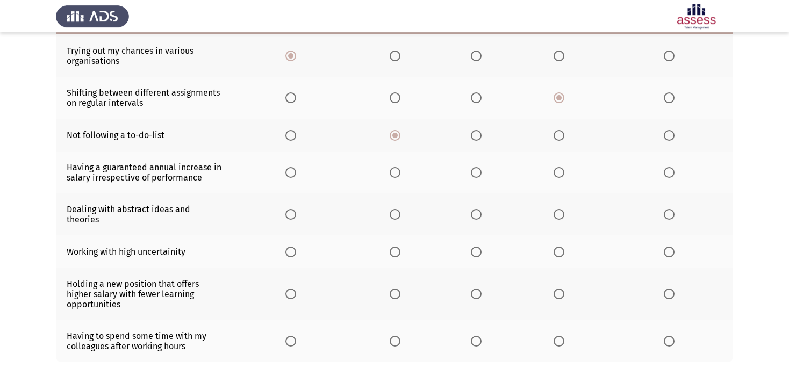
scroll to position [170, 0]
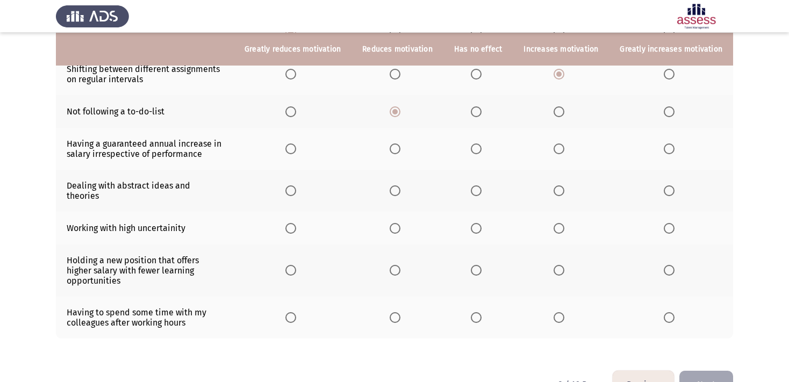
click at [390, 154] on span "Select an option" at bounding box center [395, 148] width 11 height 11
click at [390, 154] on input "Select an option" at bounding box center [395, 148] width 11 height 11
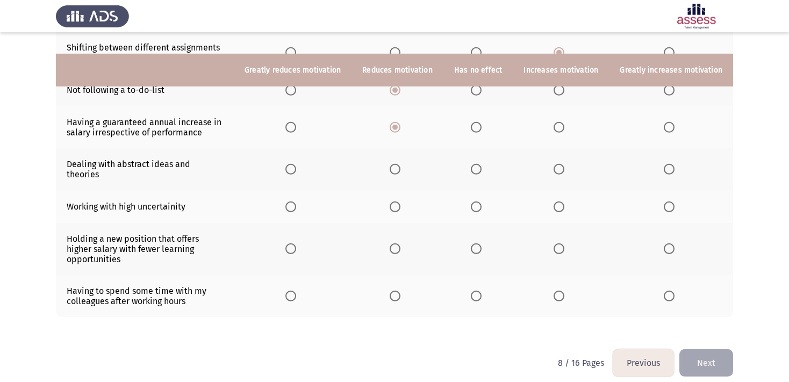
scroll to position [213, 0]
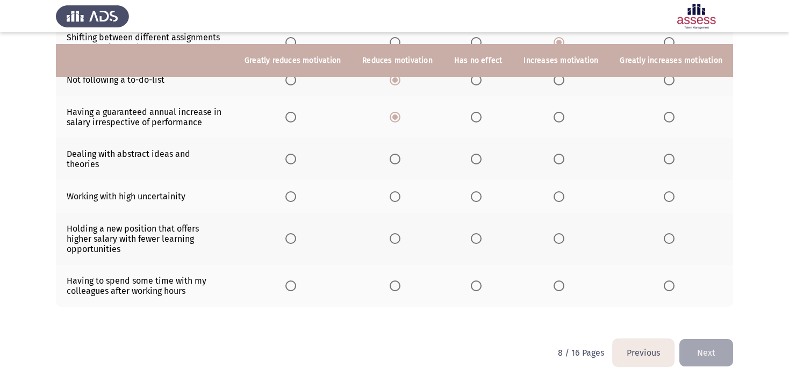
click at [471, 160] on span "Select an option" at bounding box center [476, 159] width 11 height 11
click at [471, 160] on input "Select an option" at bounding box center [476, 159] width 11 height 11
click at [556, 196] on span "Select an option" at bounding box center [559, 196] width 11 height 11
click at [556, 196] on input "Select an option" at bounding box center [559, 196] width 11 height 11
click at [390, 241] on span "Select an option" at bounding box center [395, 238] width 11 height 11
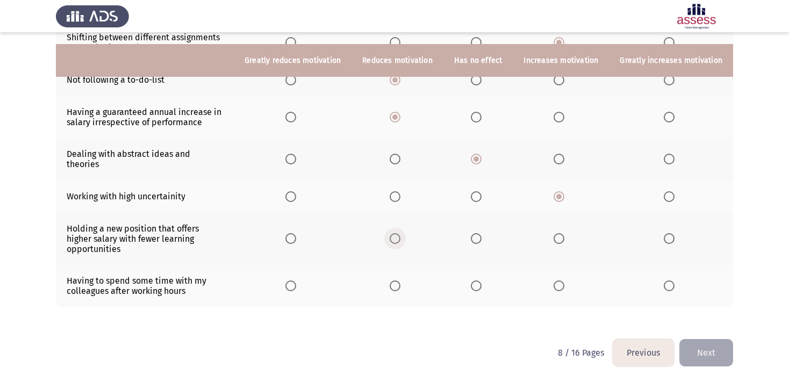
click at [390, 241] on input "Select an option" at bounding box center [395, 238] width 11 height 11
click at [558, 286] on span "Select an option" at bounding box center [559, 286] width 11 height 11
click at [558, 286] on input "Select an option" at bounding box center [559, 286] width 11 height 11
click at [707, 353] on button "Next" at bounding box center [706, 352] width 54 height 27
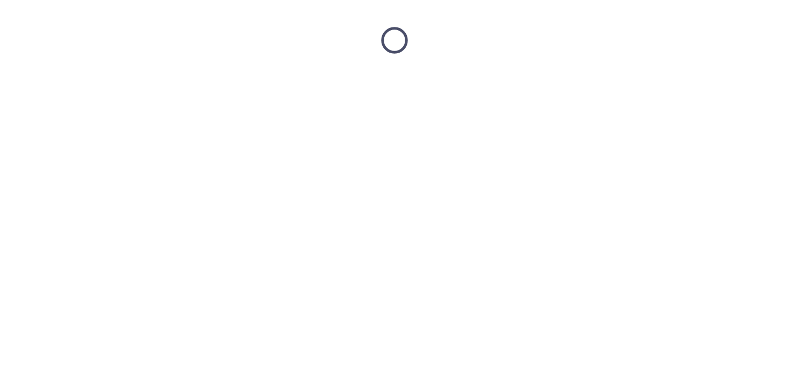
scroll to position [0, 0]
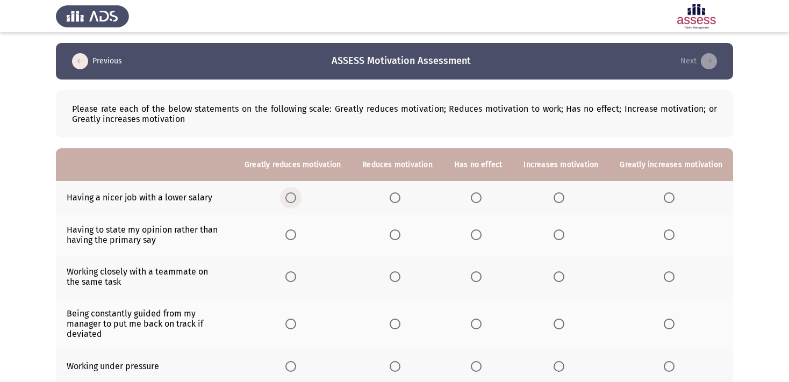
click at [285, 203] on span "Select an option" at bounding box center [290, 197] width 11 height 11
click at [285, 203] on input "Select an option" at bounding box center [290, 197] width 11 height 11
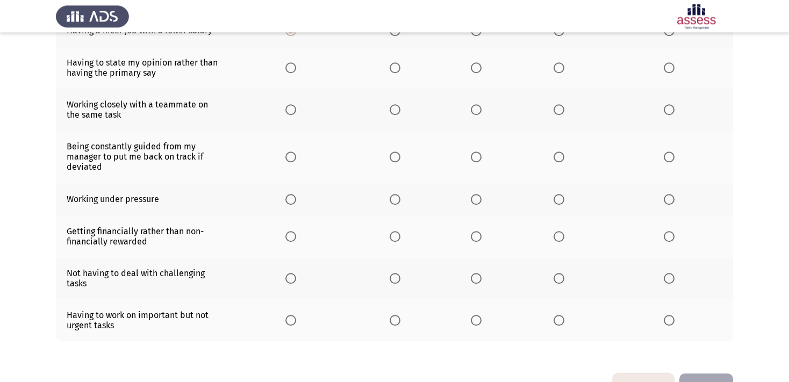
scroll to position [170, 0]
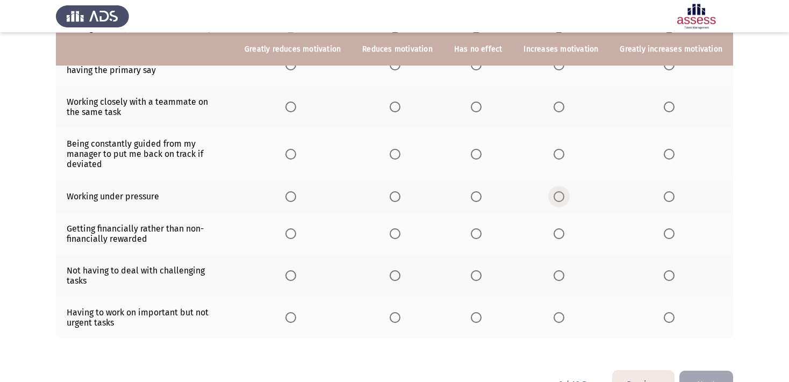
click at [554, 202] on span "Select an option" at bounding box center [559, 196] width 11 height 11
click at [554, 202] on input "Select an option" at bounding box center [559, 196] width 11 height 11
click at [390, 160] on span "Select an option" at bounding box center [395, 154] width 11 height 11
click at [390, 160] on input "Select an option" at bounding box center [395, 154] width 11 height 11
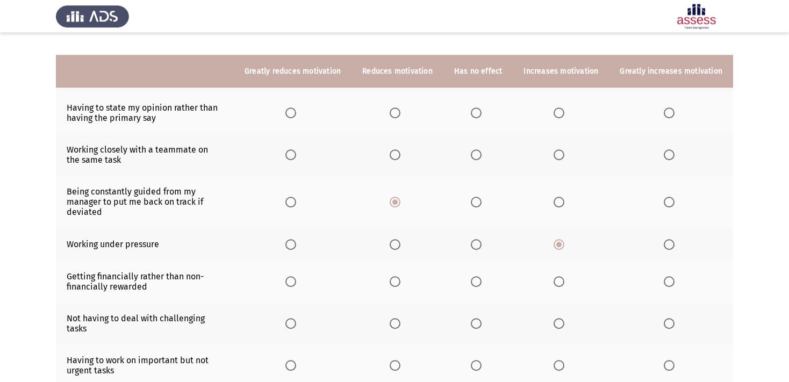
scroll to position [99, 0]
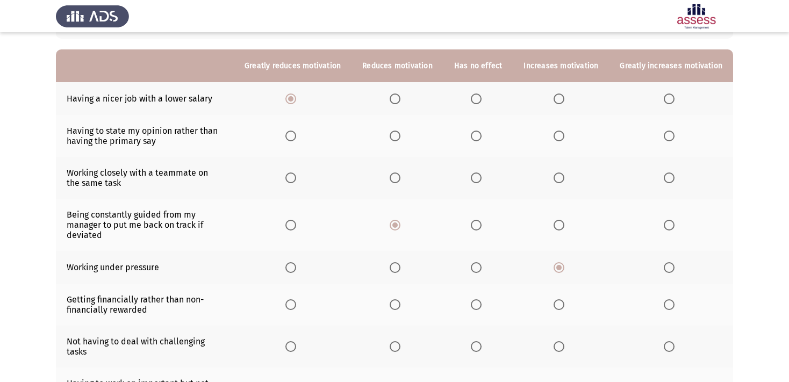
click at [554, 141] on span "Select an option" at bounding box center [559, 136] width 11 height 11
click at [554, 141] on input "Select an option" at bounding box center [559, 136] width 11 height 11
click at [555, 183] on span "Select an option" at bounding box center [559, 178] width 11 height 11
click at [555, 183] on input "Select an option" at bounding box center [559, 178] width 11 height 11
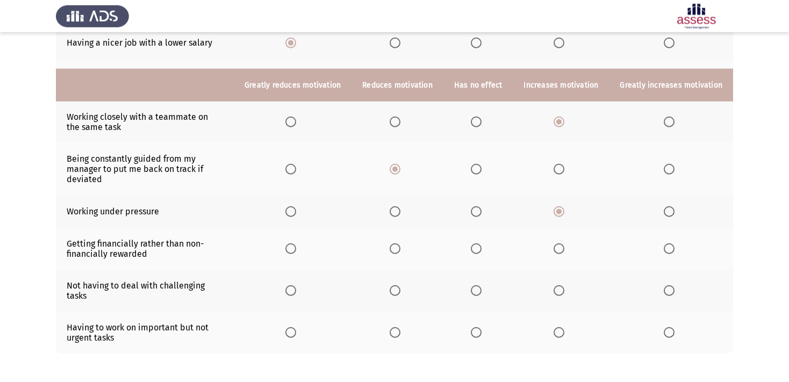
scroll to position [212, 0]
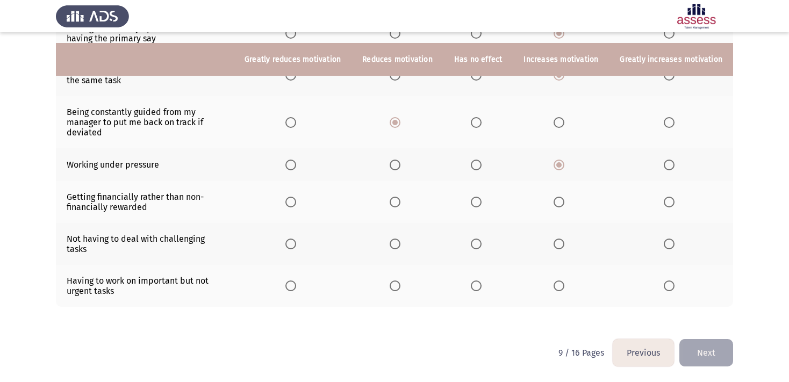
click at [390, 203] on span "Select an option" at bounding box center [395, 202] width 11 height 11
click at [390, 203] on input "Select an option" at bounding box center [395, 202] width 11 height 11
click at [472, 203] on span "Select an option" at bounding box center [476, 202] width 11 height 11
click at [472, 203] on input "Select an option" at bounding box center [476, 202] width 11 height 11
click at [390, 243] on span "Select an option" at bounding box center [395, 244] width 11 height 11
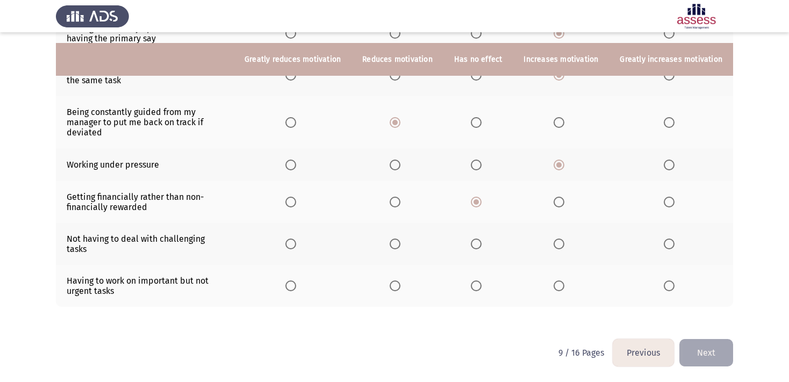
click at [390, 243] on input "Select an option" at bounding box center [395, 244] width 11 height 11
click at [667, 285] on span "Select an option" at bounding box center [669, 286] width 11 height 11
click at [667, 285] on input "Select an option" at bounding box center [669, 286] width 11 height 11
click at [716, 351] on button "Next" at bounding box center [706, 352] width 54 height 27
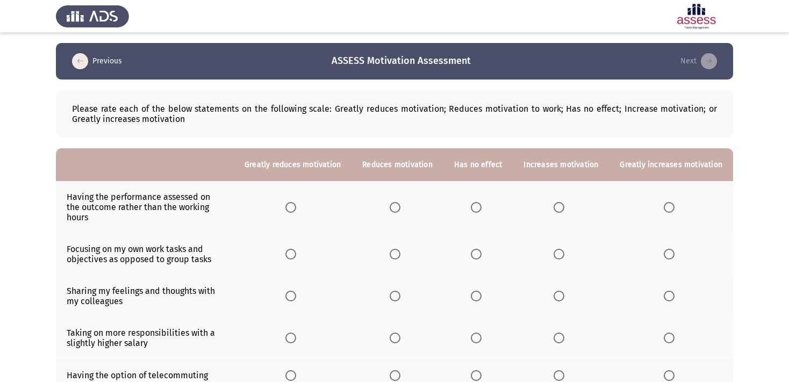
click at [555, 205] on span "Select an option" at bounding box center [559, 207] width 11 height 11
click at [555, 205] on input "Select an option" at bounding box center [559, 207] width 11 height 11
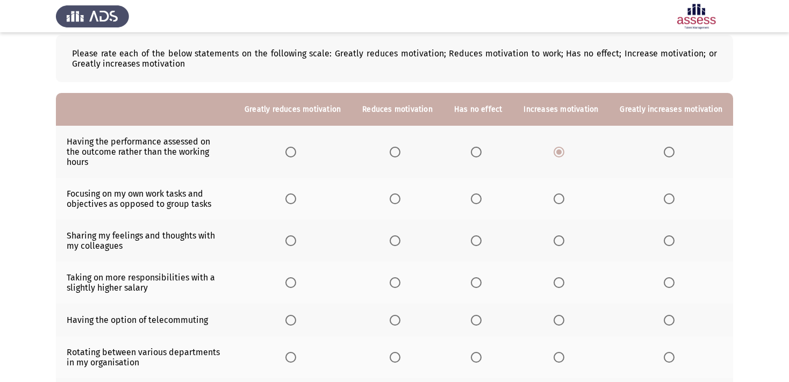
scroll to position [56, 0]
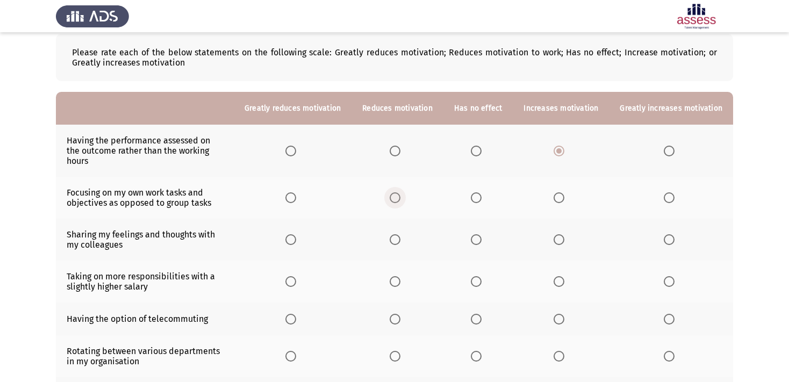
click at [390, 203] on span "Select an option" at bounding box center [395, 197] width 11 height 11
click at [390, 203] on input "Select an option" at bounding box center [395, 197] width 11 height 11
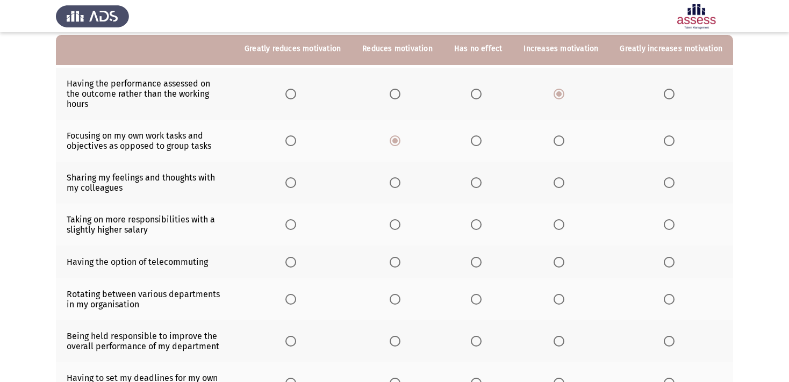
click at [671, 188] on span "Select an option" at bounding box center [669, 182] width 11 height 11
click at [671, 188] on input "Select an option" at bounding box center [669, 182] width 11 height 11
click at [558, 230] on span "Select an option" at bounding box center [559, 224] width 11 height 11
click at [558, 230] on input "Select an option" at bounding box center [559, 224] width 11 height 11
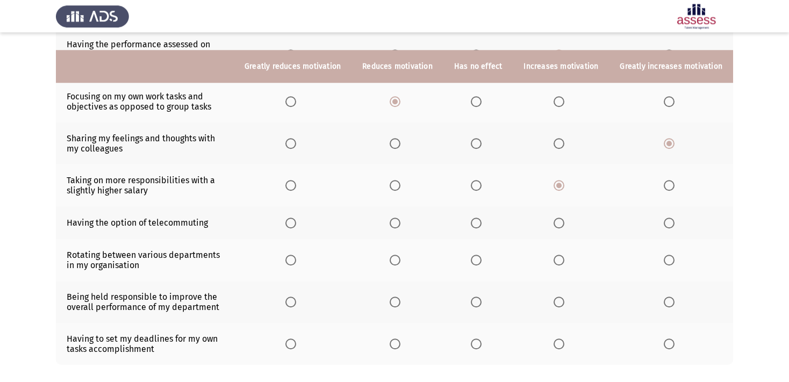
scroll to position [170, 0]
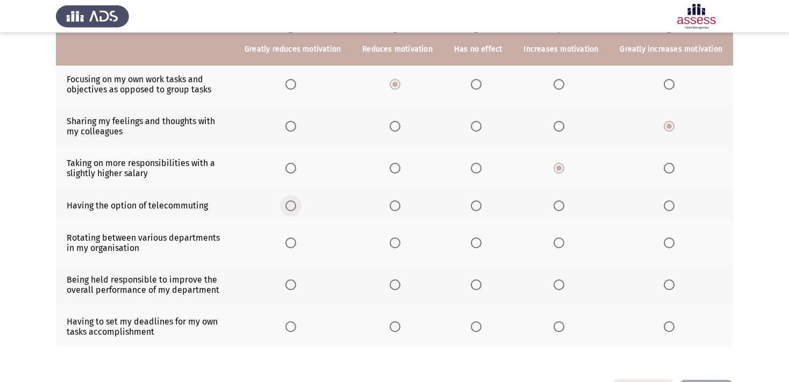
click at [285, 211] on span "Select an option" at bounding box center [290, 205] width 11 height 11
click at [285, 211] on input "Select an option" at bounding box center [290, 205] width 11 height 11
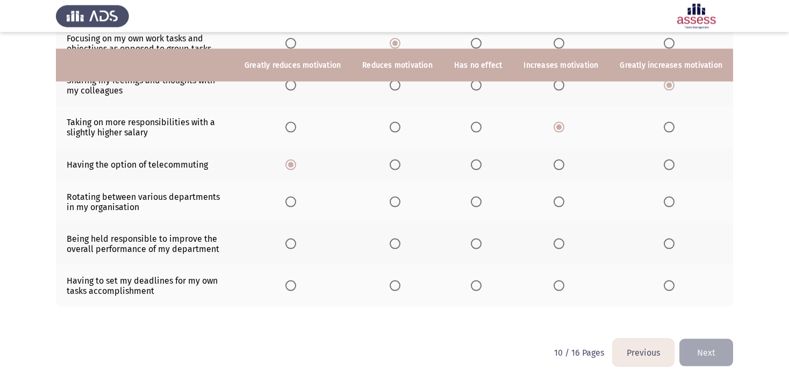
scroll to position [233, 0]
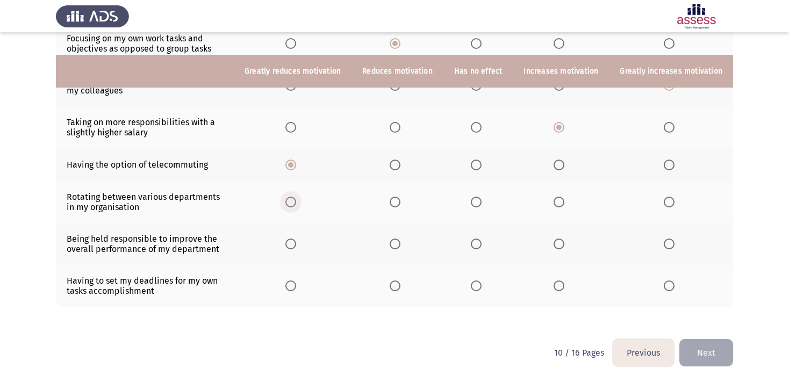
click at [285, 197] on span "Select an option" at bounding box center [290, 202] width 11 height 11
click at [285, 197] on input "Select an option" at bounding box center [290, 202] width 11 height 11
click at [665, 239] on span "Select an option" at bounding box center [669, 244] width 11 height 11
click at [665, 239] on input "Select an option" at bounding box center [669, 244] width 11 height 11
click at [664, 289] on span "Select an option" at bounding box center [669, 286] width 11 height 11
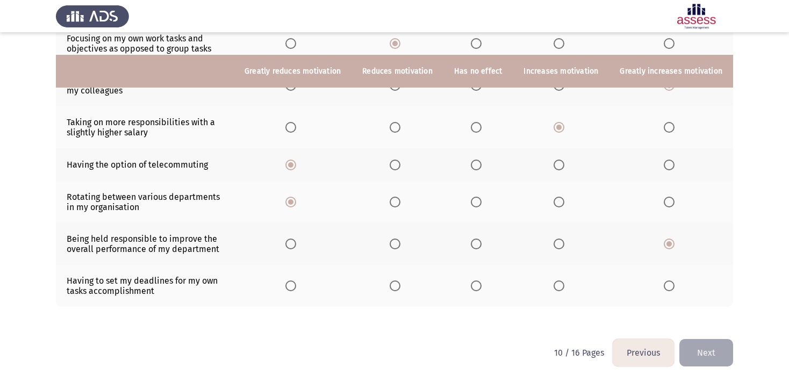
click at [664, 289] on input "Select an option" at bounding box center [669, 286] width 11 height 11
click at [708, 355] on button "Next" at bounding box center [706, 352] width 54 height 27
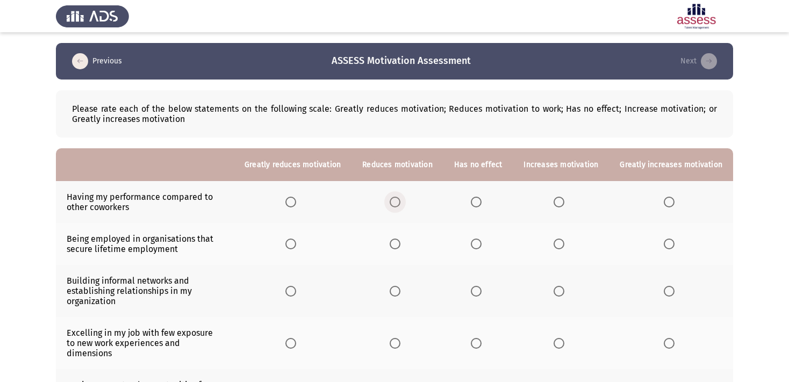
click at [390, 203] on span "Select an option" at bounding box center [395, 202] width 11 height 11
click at [390, 203] on input "Select an option" at bounding box center [395, 202] width 11 height 11
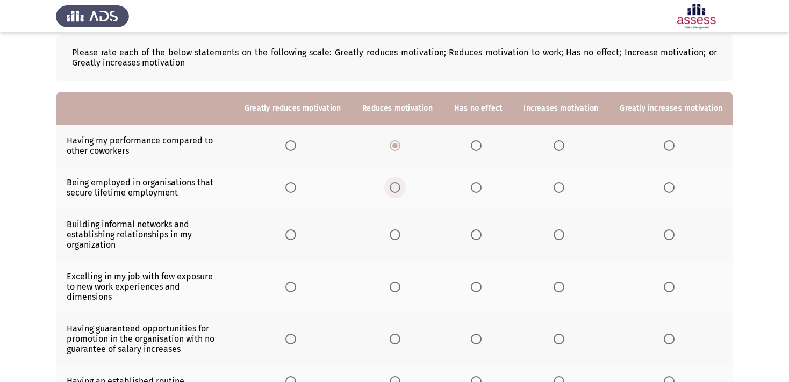
click at [390, 191] on span "Select an option" at bounding box center [395, 187] width 11 height 11
click at [390, 191] on input "Select an option" at bounding box center [395, 187] width 11 height 11
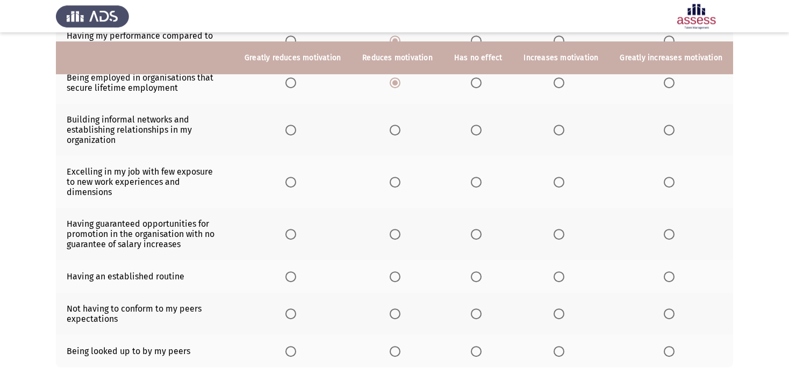
scroll to position [170, 0]
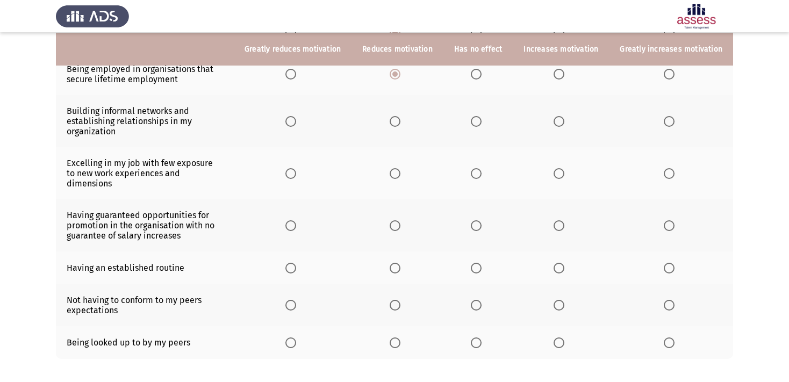
click at [556, 123] on span "Select an option" at bounding box center [559, 121] width 11 height 11
click at [556, 123] on input "Select an option" at bounding box center [559, 121] width 11 height 11
click at [554, 174] on span "Select an option" at bounding box center [559, 173] width 11 height 11
click at [554, 174] on input "Select an option" at bounding box center [559, 173] width 11 height 11
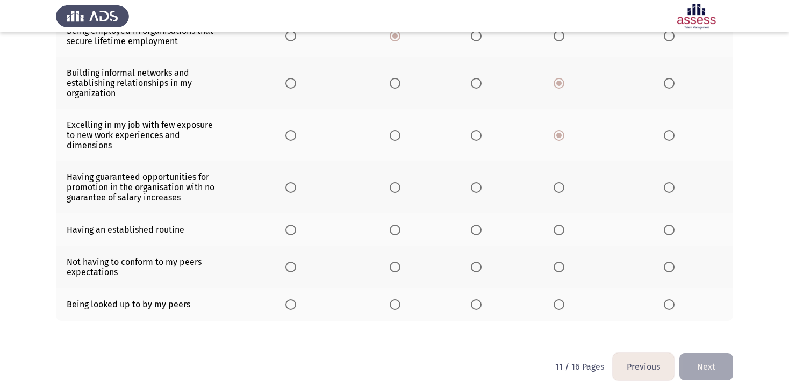
scroll to position [227, 0]
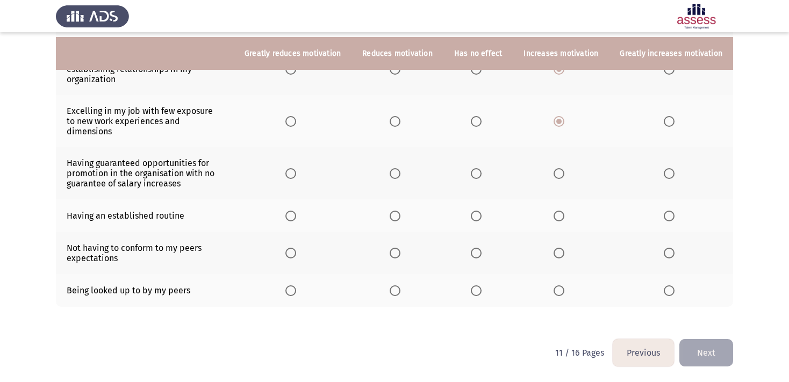
click at [390, 175] on span "Select an option" at bounding box center [395, 173] width 11 height 11
click at [390, 175] on input "Select an option" at bounding box center [395, 173] width 11 height 11
click at [471, 221] on span "Select an option" at bounding box center [476, 216] width 11 height 11
click at [471, 221] on input "Select an option" at bounding box center [476, 216] width 11 height 11
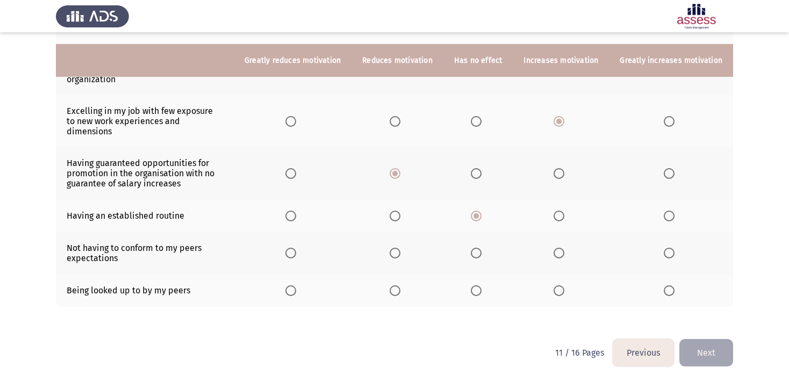
scroll to position [234, 0]
click at [554, 257] on span "Select an option" at bounding box center [559, 253] width 11 height 11
click at [554, 257] on input "Select an option" at bounding box center [559, 253] width 11 height 11
click at [673, 292] on label "Select an option" at bounding box center [671, 290] width 15 height 11
click at [673, 292] on input "Select an option" at bounding box center [669, 290] width 11 height 11
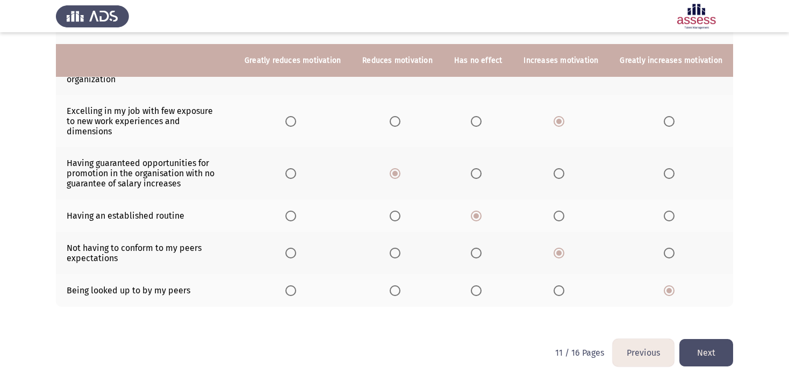
click at [709, 349] on button "Next" at bounding box center [706, 352] width 54 height 27
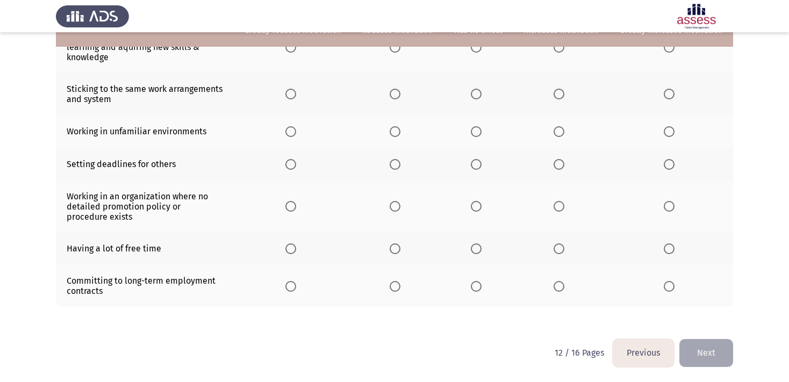
scroll to position [90, 0]
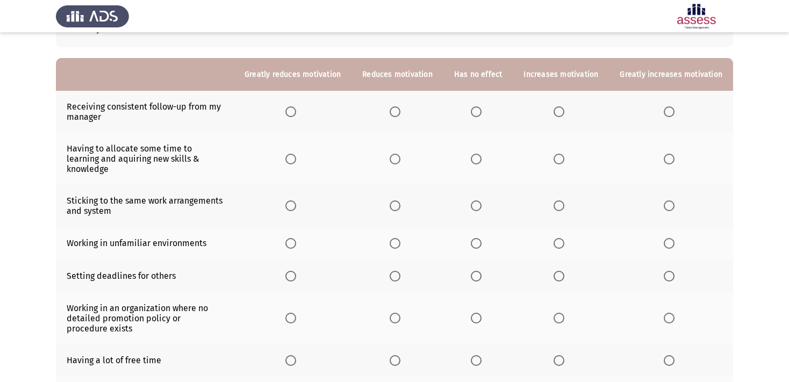
click at [390, 114] on span "Select an option" at bounding box center [395, 111] width 11 height 11
click at [390, 114] on input "Select an option" at bounding box center [395, 111] width 11 height 11
click at [554, 159] on span "Select an option" at bounding box center [559, 159] width 11 height 11
click at [554, 159] on input "Select an option" at bounding box center [559, 159] width 11 height 11
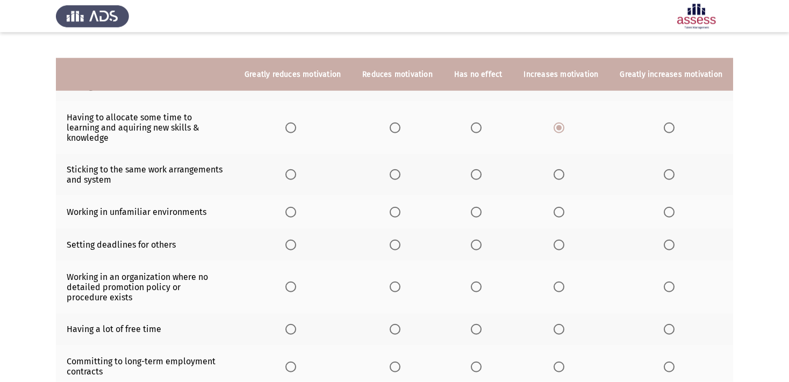
scroll to position [147, 0]
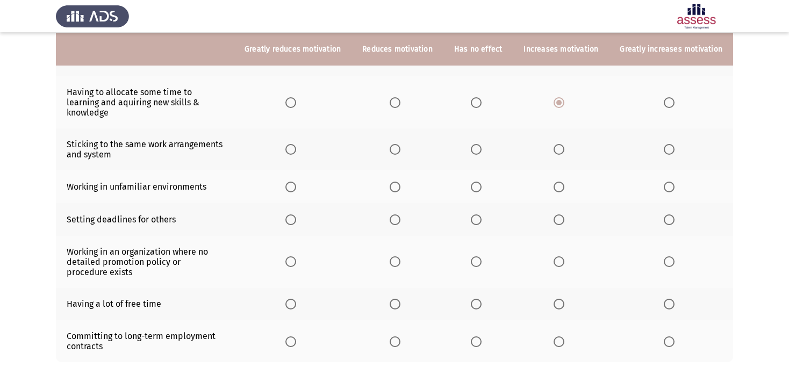
click at [471, 150] on span "Select an option" at bounding box center [476, 149] width 11 height 11
click at [471, 150] on input "Select an option" at bounding box center [476, 149] width 11 height 11
click at [554, 189] on span "Select an option" at bounding box center [559, 187] width 11 height 11
click at [554, 189] on input "Select an option" at bounding box center [559, 187] width 11 height 11
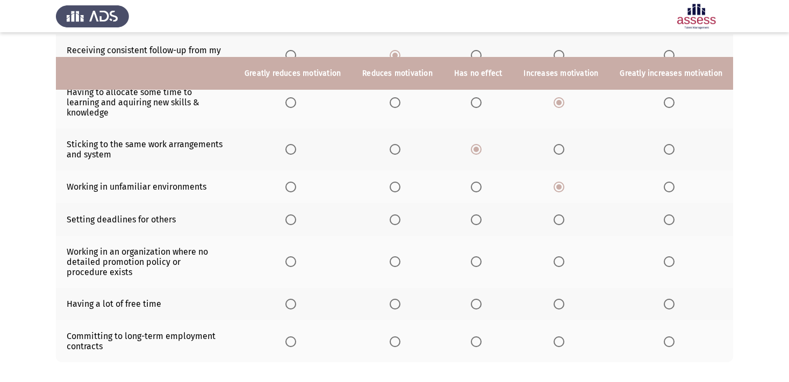
scroll to position [204, 0]
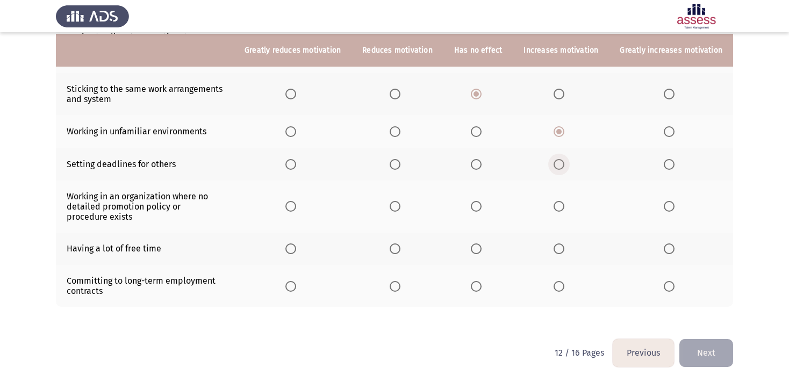
click at [555, 166] on span "Select an option" at bounding box center [559, 164] width 11 height 11
click at [555, 166] on input "Select an option" at bounding box center [559, 164] width 11 height 11
click at [285, 205] on span "Select an option" at bounding box center [290, 206] width 11 height 11
click at [285, 205] on input "Select an option" at bounding box center [290, 206] width 11 height 11
click at [390, 251] on span "Select an option" at bounding box center [395, 248] width 11 height 11
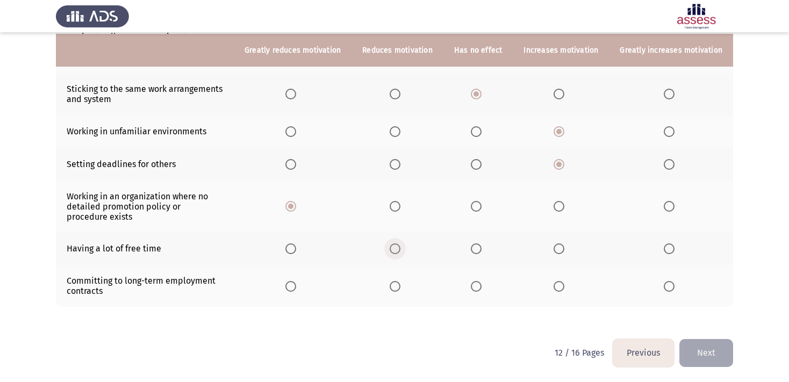
click at [390, 251] on input "Select an option" at bounding box center [395, 248] width 11 height 11
click at [285, 249] on span "Select an option" at bounding box center [290, 248] width 11 height 11
click at [285, 249] on input "Select an option" at bounding box center [290, 248] width 11 height 11
click at [556, 289] on span "Select an option" at bounding box center [559, 286] width 11 height 11
click at [556, 289] on input "Select an option" at bounding box center [559, 286] width 11 height 11
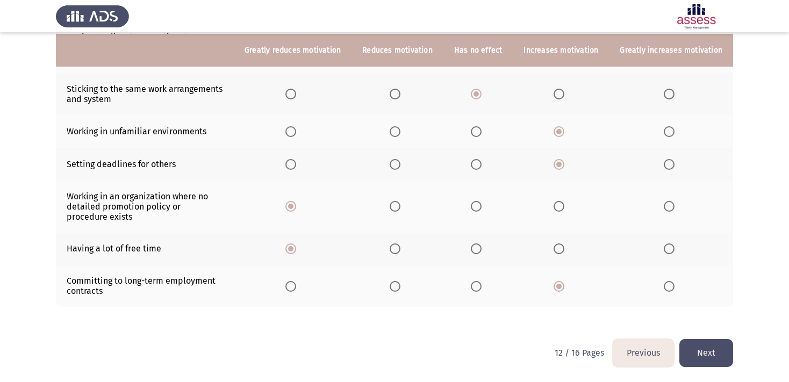
click at [708, 355] on button "Next" at bounding box center [706, 352] width 54 height 27
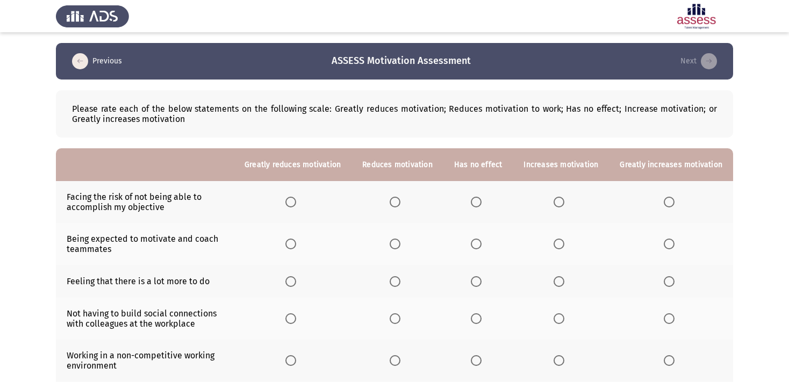
click at [554, 203] on span "Select an option" at bounding box center [559, 202] width 11 height 11
click at [554, 203] on input "Select an option" at bounding box center [559, 202] width 11 height 11
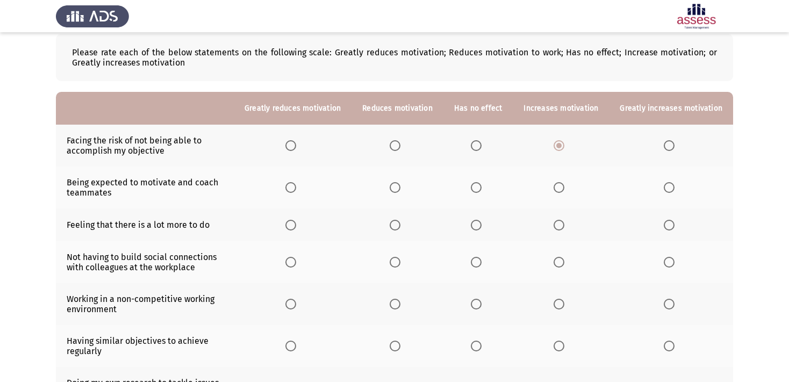
click at [665, 186] on span "Select an option" at bounding box center [669, 187] width 11 height 11
click at [665, 186] on input "Select an option" at bounding box center [669, 187] width 11 height 11
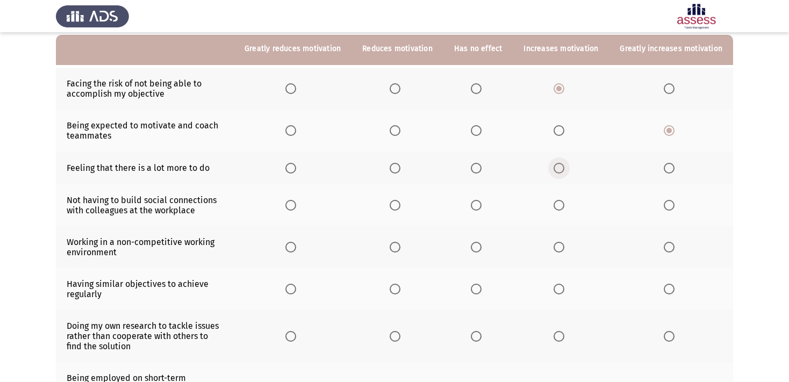
click at [554, 173] on span "Select an option" at bounding box center [559, 168] width 11 height 11
click at [554, 173] on input "Select an option" at bounding box center [559, 168] width 11 height 11
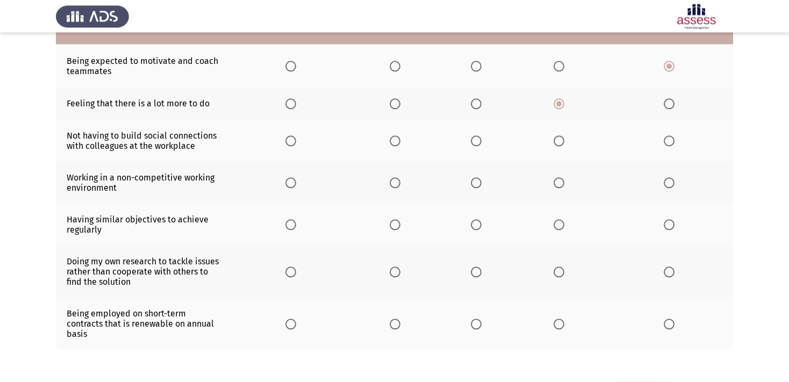
scroll to position [227, 0]
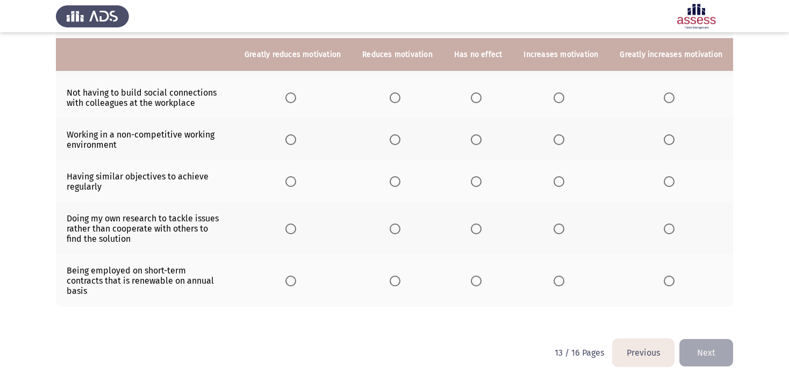
click at [471, 103] on span "Select an option" at bounding box center [476, 97] width 11 height 11
click at [471, 103] on input "Select an option" at bounding box center [476, 97] width 11 height 11
click at [390, 145] on span "Select an option" at bounding box center [395, 139] width 11 height 11
click at [390, 145] on input "Select an option" at bounding box center [395, 139] width 11 height 11
click at [471, 187] on span "Select an option" at bounding box center [476, 181] width 11 height 11
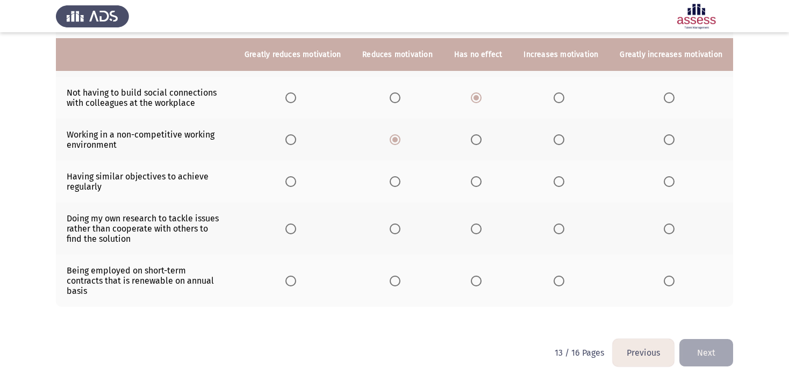
click at [471, 187] on input "Select an option" at bounding box center [476, 181] width 11 height 11
click at [390, 234] on span "Select an option" at bounding box center [395, 229] width 11 height 11
click at [390, 234] on input "Select an option" at bounding box center [395, 229] width 11 height 11
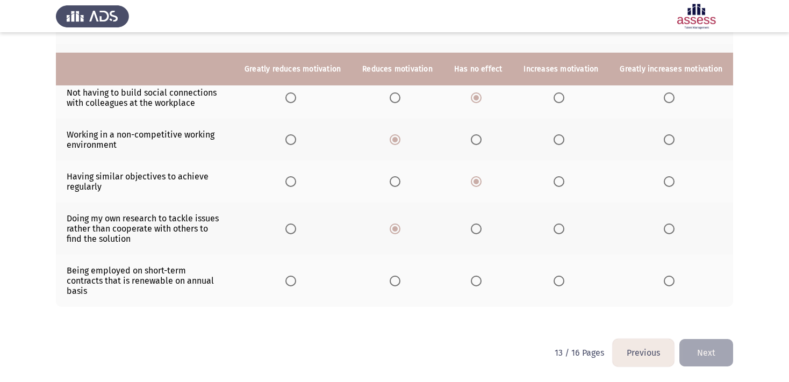
scroll to position [242, 0]
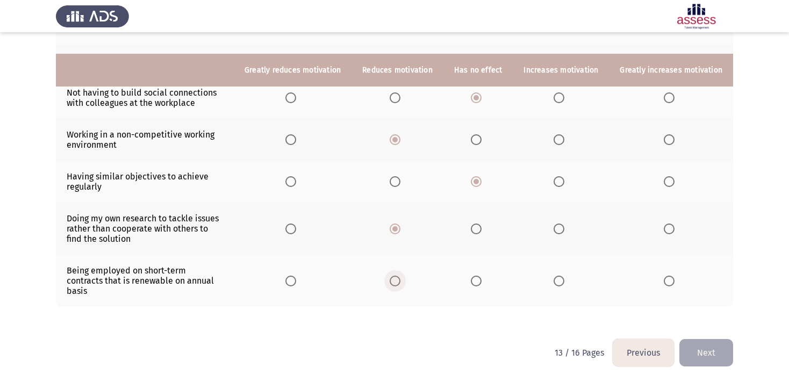
click at [390, 285] on span "Select an option" at bounding box center [395, 281] width 11 height 11
click at [390, 285] on input "Select an option" at bounding box center [395, 281] width 11 height 11
click at [703, 354] on button "Next" at bounding box center [706, 352] width 54 height 27
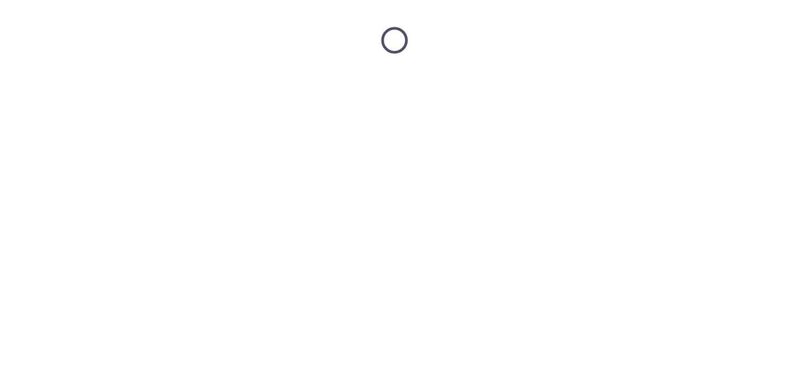
scroll to position [0, 0]
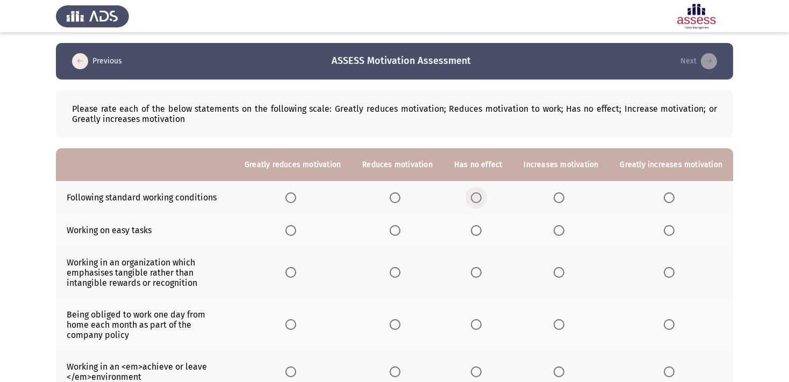
click at [471, 203] on span "Select an option" at bounding box center [476, 197] width 11 height 11
click at [471, 203] on input "Select an option" at bounding box center [476, 197] width 11 height 11
click at [390, 236] on span "Select an option" at bounding box center [395, 230] width 11 height 11
click at [390, 236] on input "Select an option" at bounding box center [395, 230] width 11 height 11
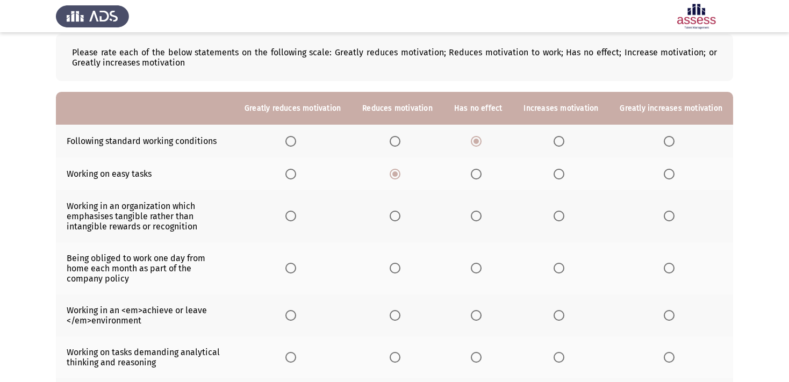
scroll to position [113, 0]
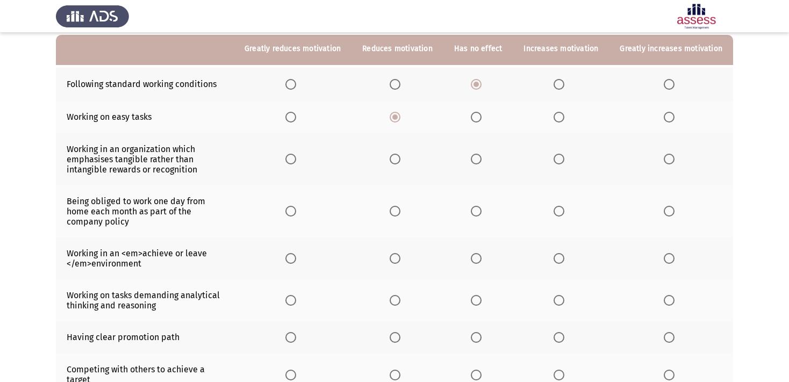
click at [471, 164] on span "Select an option" at bounding box center [476, 159] width 11 height 11
click at [471, 164] on input "Select an option" at bounding box center [476, 159] width 11 height 11
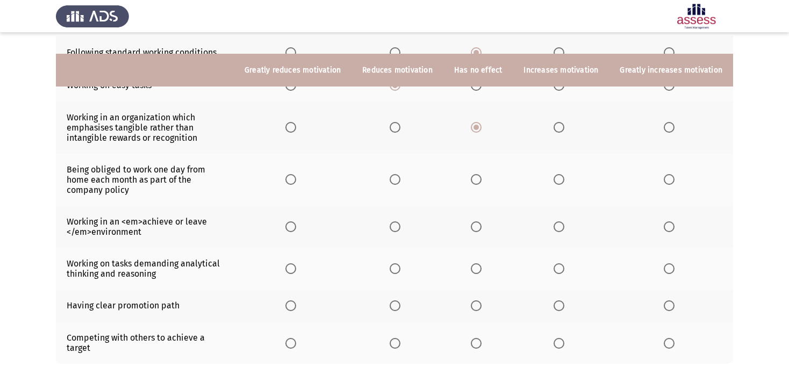
scroll to position [170, 0]
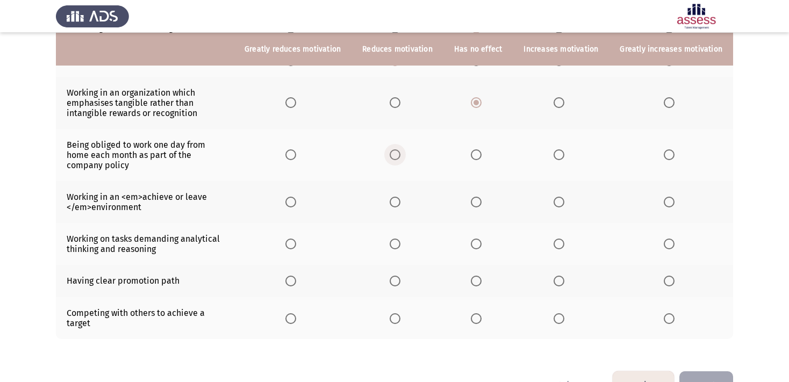
click at [390, 160] on span "Select an option" at bounding box center [395, 154] width 11 height 11
click at [390, 160] on input "Select an option" at bounding box center [395, 154] width 11 height 11
click at [554, 207] on span "Select an option" at bounding box center [559, 202] width 11 height 11
click at [554, 207] on input "Select an option" at bounding box center [559, 202] width 11 height 11
click at [671, 249] on span "Select an option" at bounding box center [669, 244] width 11 height 11
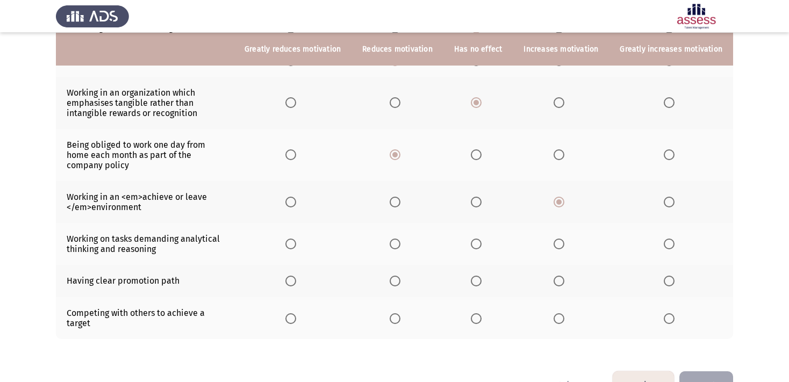
click at [671, 249] on input "Select an option" at bounding box center [669, 244] width 11 height 11
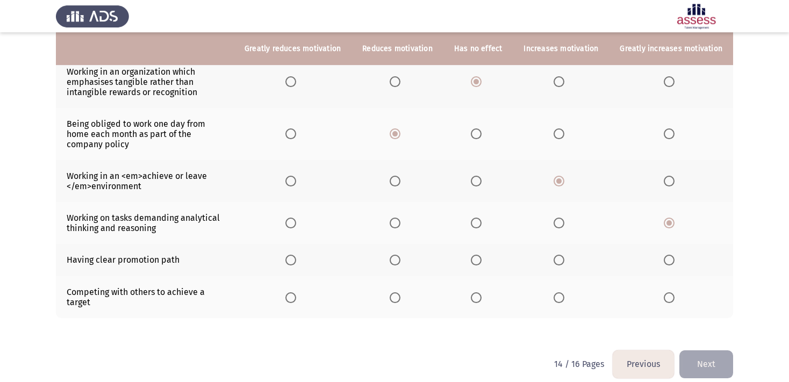
scroll to position [213, 0]
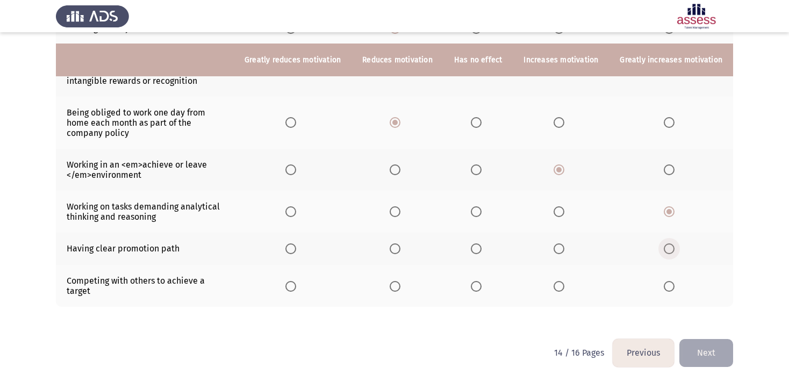
click at [668, 249] on span "Select an option" at bounding box center [669, 248] width 11 height 11
click at [668, 249] on input "Select an option" at bounding box center [669, 248] width 11 height 11
click at [554, 286] on span "Select an option" at bounding box center [559, 286] width 11 height 11
click at [554, 286] on input "Select an option" at bounding box center [559, 286] width 11 height 11
click at [700, 354] on button "Next" at bounding box center [706, 352] width 54 height 27
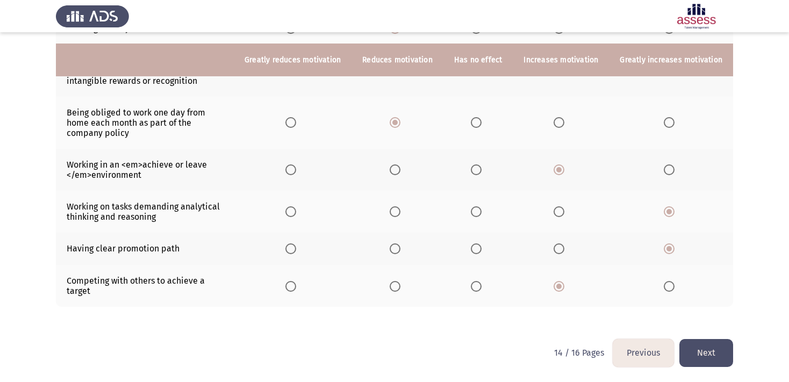
scroll to position [0, 0]
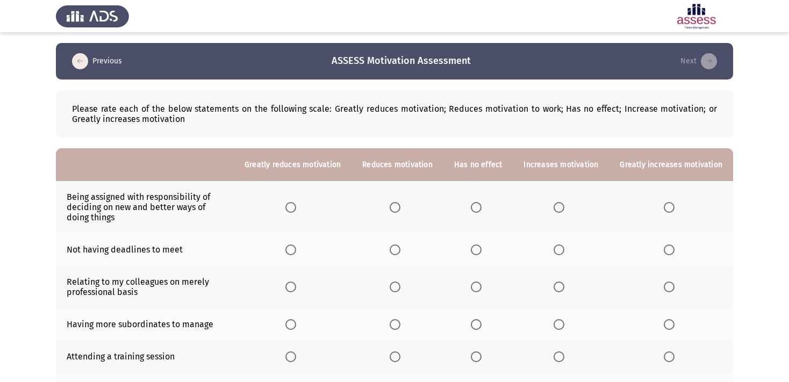
click at [671, 210] on span "Select an option" at bounding box center [669, 207] width 11 height 11
click at [671, 210] on input "Select an option" at bounding box center [669, 207] width 11 height 11
click at [390, 251] on span "Select an option" at bounding box center [395, 250] width 11 height 11
click at [390, 251] on input "Select an option" at bounding box center [395, 250] width 11 height 11
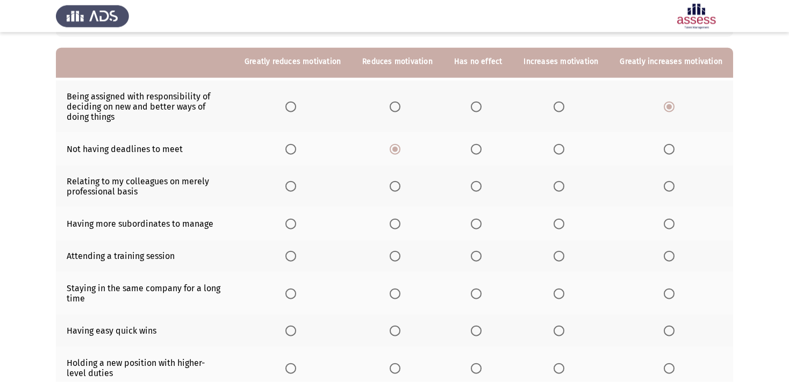
scroll to position [113, 0]
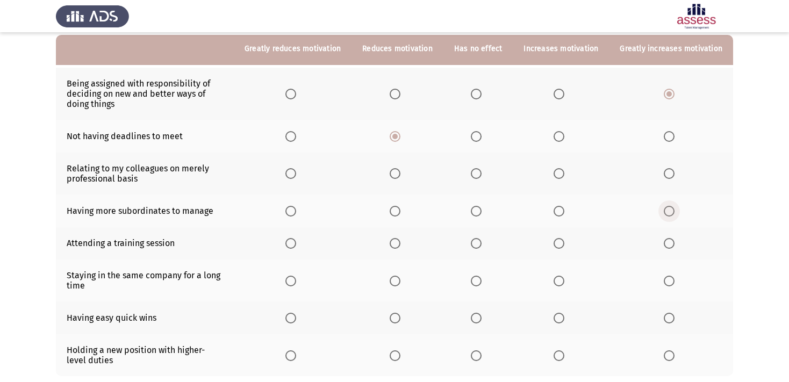
click at [667, 217] on span "Select an option" at bounding box center [669, 211] width 11 height 11
click at [667, 217] on input "Select an option" at bounding box center [669, 211] width 11 height 11
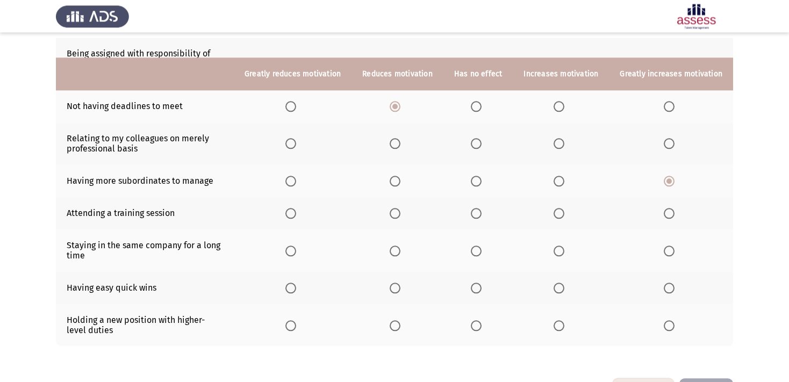
scroll to position [170, 0]
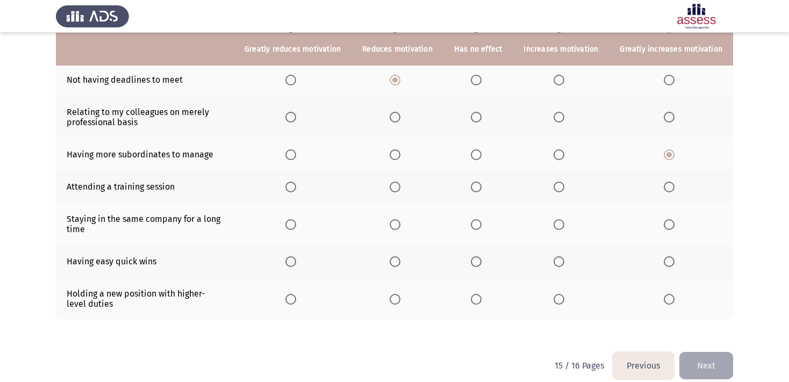
click at [556, 192] on span "Select an option" at bounding box center [559, 187] width 11 height 11
click at [556, 192] on input "Select an option" at bounding box center [559, 187] width 11 height 11
click at [669, 230] on span "Select an option" at bounding box center [669, 224] width 11 height 11
click at [669, 230] on input "Select an option" at bounding box center [669, 224] width 11 height 11
click at [390, 267] on span "Select an option" at bounding box center [395, 261] width 11 height 11
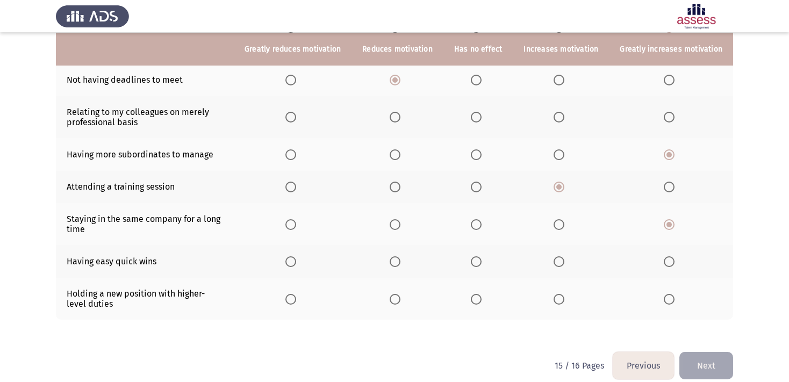
click at [390, 267] on input "Select an option" at bounding box center [395, 261] width 11 height 11
click at [390, 118] on span "Select an option" at bounding box center [395, 117] width 11 height 11
click at [390, 118] on input "Select an option" at bounding box center [395, 117] width 11 height 11
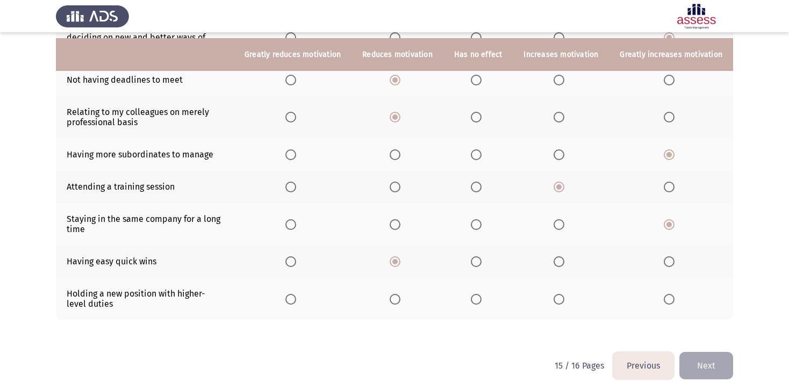
scroll to position [193, 0]
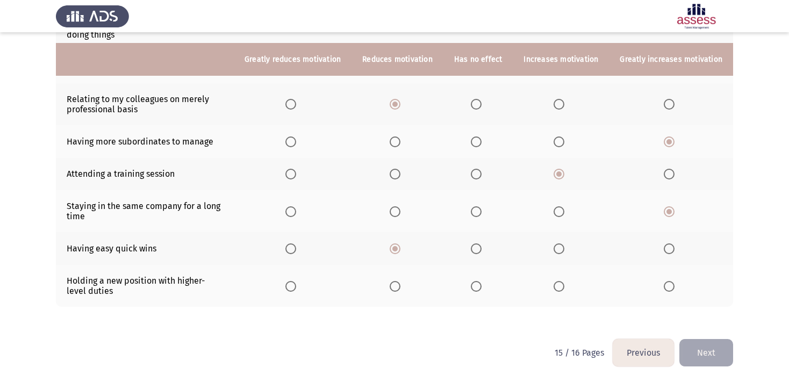
click at [664, 286] on span "Select an option" at bounding box center [669, 286] width 11 height 11
click at [664, 286] on input "Select an option" at bounding box center [669, 286] width 11 height 11
click at [708, 358] on button "Next" at bounding box center [706, 352] width 54 height 27
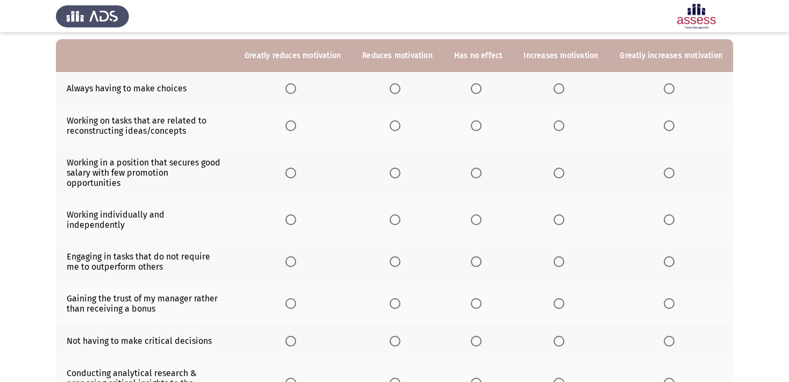
scroll to position [52, 0]
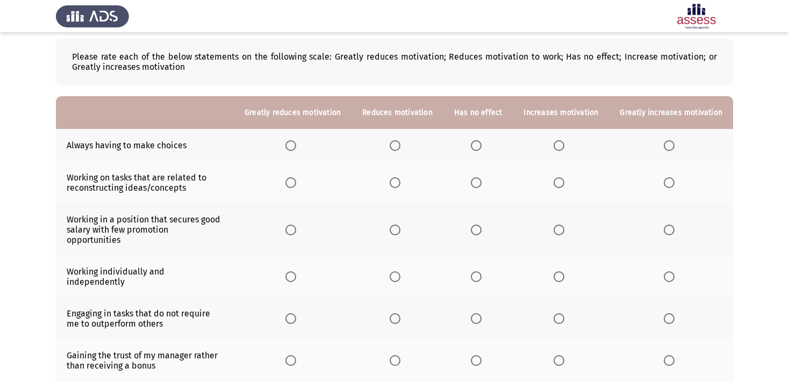
click at [556, 147] on span "Select an option" at bounding box center [559, 145] width 11 height 11
click at [556, 147] on input "Select an option" at bounding box center [559, 145] width 11 height 11
click at [554, 183] on span "Select an option" at bounding box center [559, 182] width 11 height 11
click at [554, 183] on input "Select an option" at bounding box center [559, 182] width 11 height 11
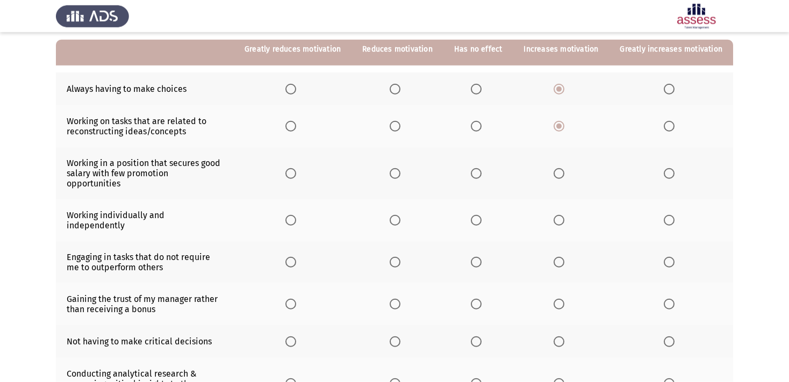
scroll to position [109, 0]
click at [471, 173] on span "Select an option" at bounding box center [476, 173] width 11 height 11
click at [471, 173] on input "Select an option" at bounding box center [476, 173] width 11 height 11
click at [471, 174] on span "Select an option" at bounding box center [476, 173] width 11 height 11
click at [471, 174] on input "Select an option" at bounding box center [476, 173] width 11 height 11
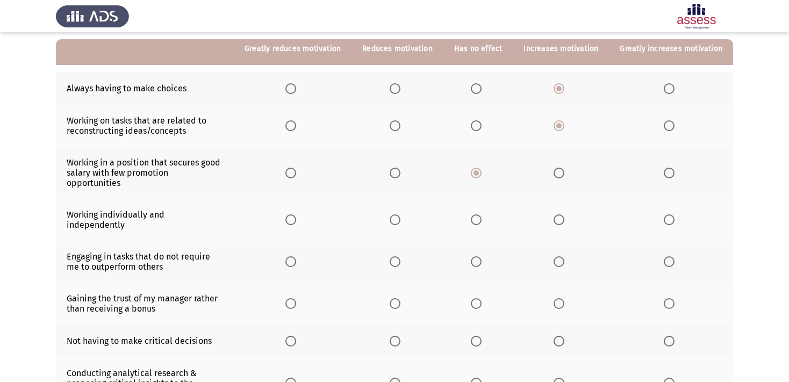
click at [390, 222] on span "Select an option" at bounding box center [395, 219] width 11 height 11
click at [390, 222] on input "Select an option" at bounding box center [395, 219] width 11 height 11
click at [393, 178] on label "Select an option" at bounding box center [397, 173] width 15 height 11
click at [393, 178] on input "Select an option" at bounding box center [395, 173] width 11 height 11
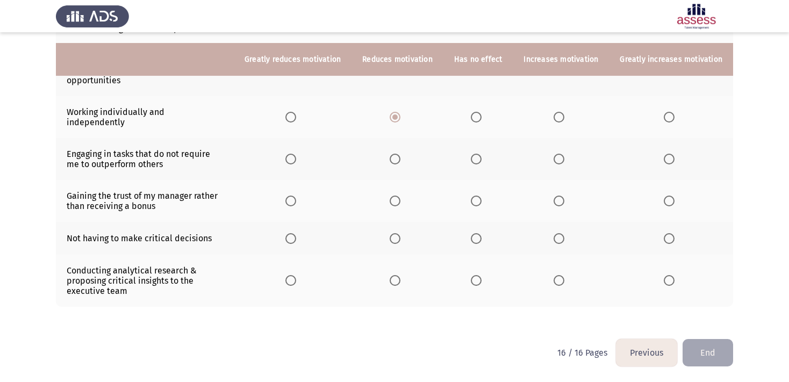
scroll to position [222, 0]
click at [471, 154] on span "Select an option" at bounding box center [476, 159] width 11 height 11
click at [471, 154] on input "Select an option" at bounding box center [476, 159] width 11 height 11
click at [664, 196] on span "Select an option" at bounding box center [669, 201] width 11 height 11
click at [664, 196] on input "Select an option" at bounding box center [669, 201] width 11 height 11
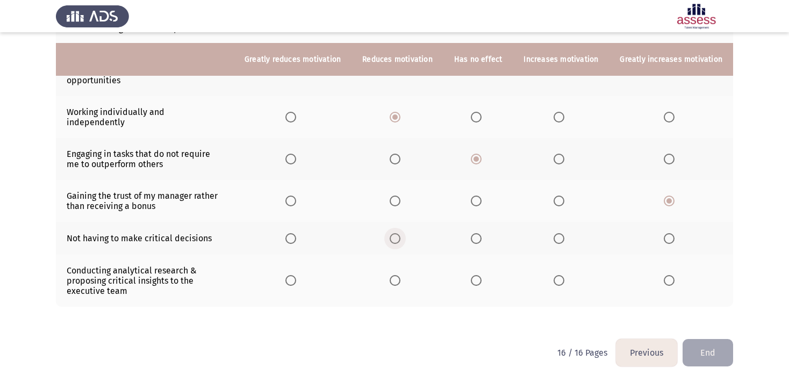
click at [390, 233] on span "Select an option" at bounding box center [395, 238] width 11 height 11
click at [390, 233] on input "Select an option" at bounding box center [395, 238] width 11 height 11
click at [669, 282] on span "Select an option" at bounding box center [669, 280] width 11 height 11
click at [669, 282] on input "Select an option" at bounding box center [669, 280] width 11 height 11
click at [717, 354] on button "End" at bounding box center [707, 352] width 51 height 27
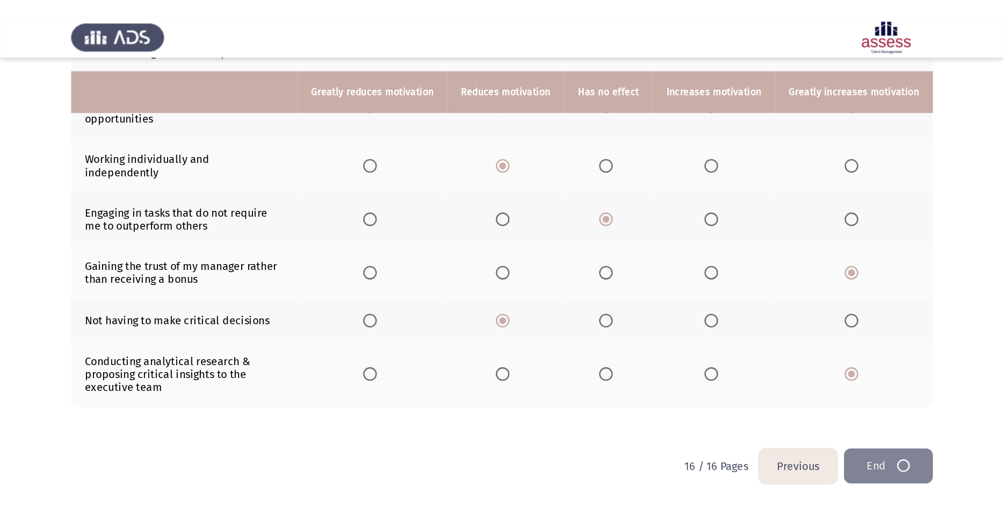
scroll to position [0, 0]
